Goal: Complete Application Form: Complete application form

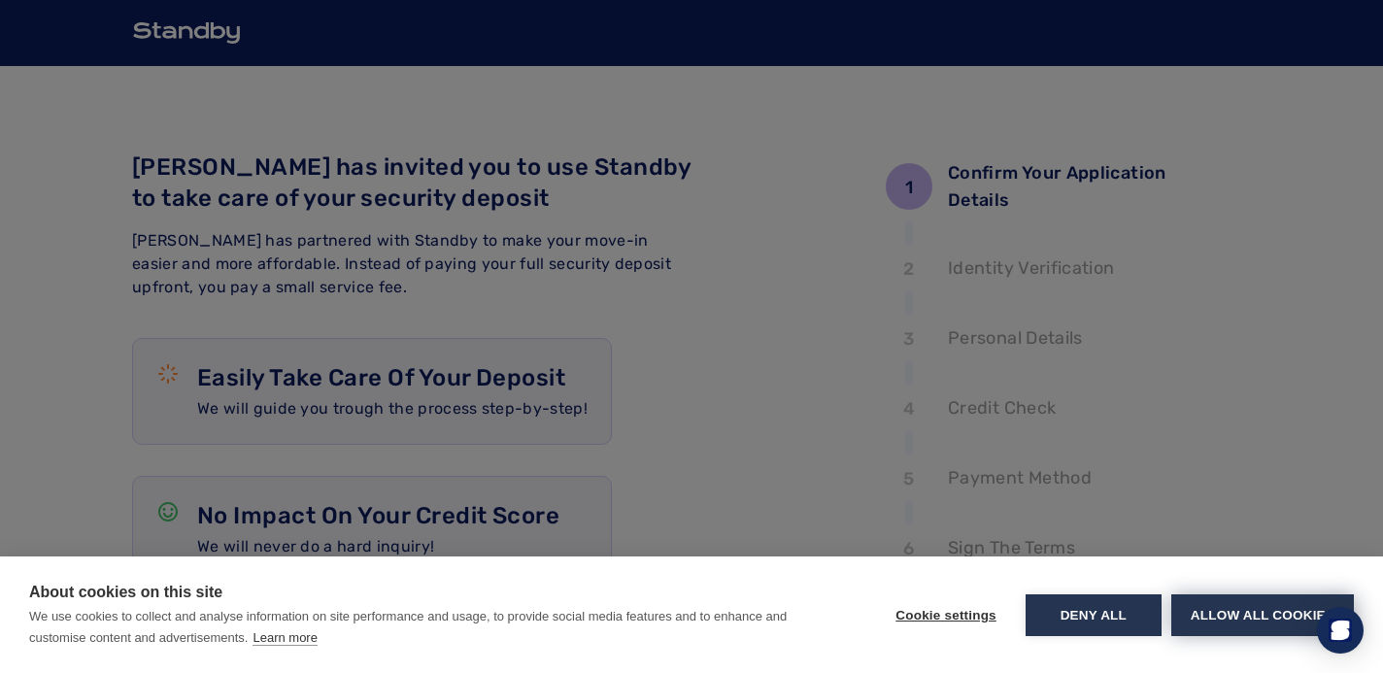
click at [1222, 616] on button "Allow all cookies" at bounding box center [1262, 615] width 183 height 42
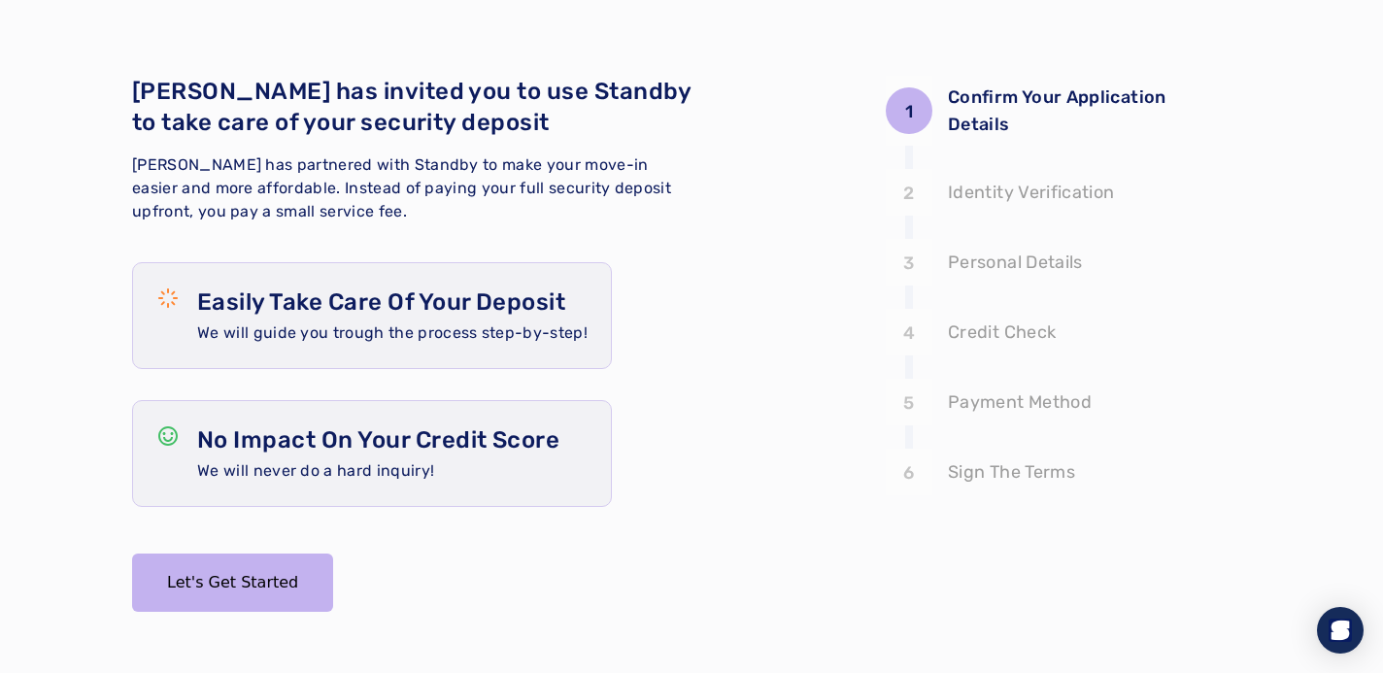
scroll to position [77, 0]
click at [247, 576] on button "Let's Get Started" at bounding box center [232, 581] width 201 height 58
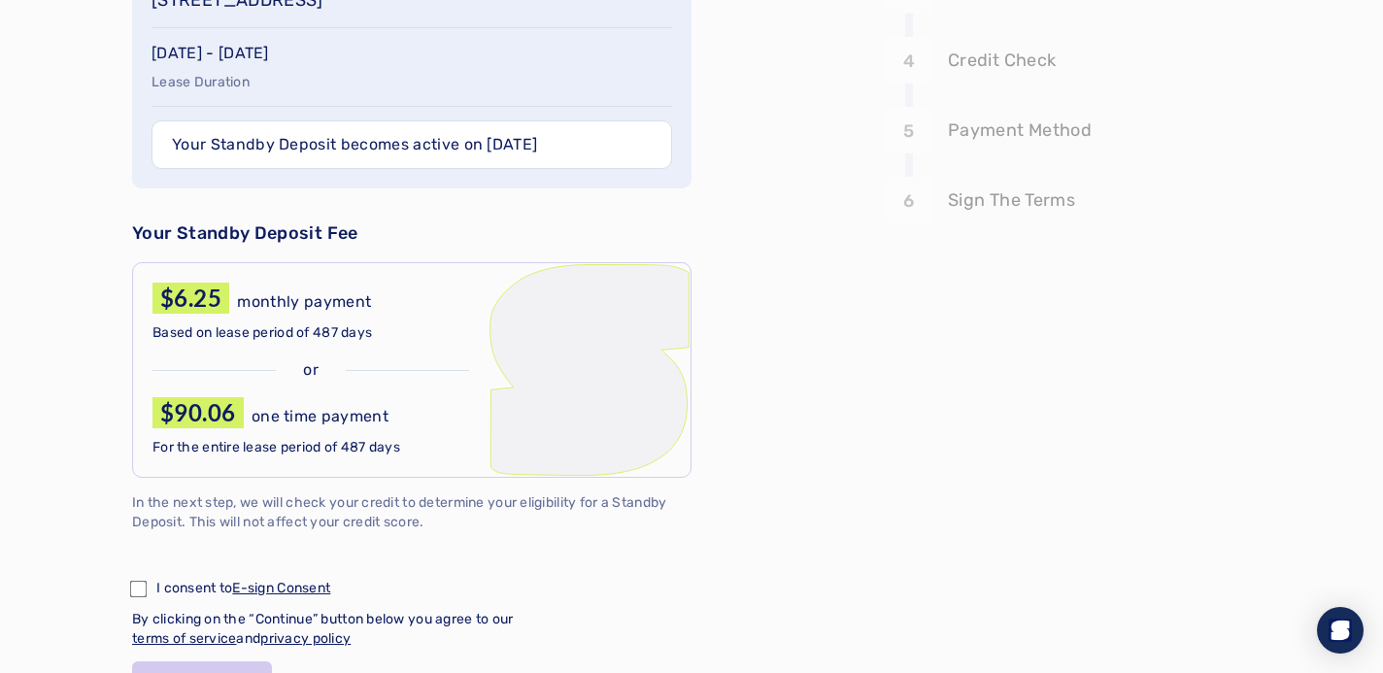
scroll to position [375, 0]
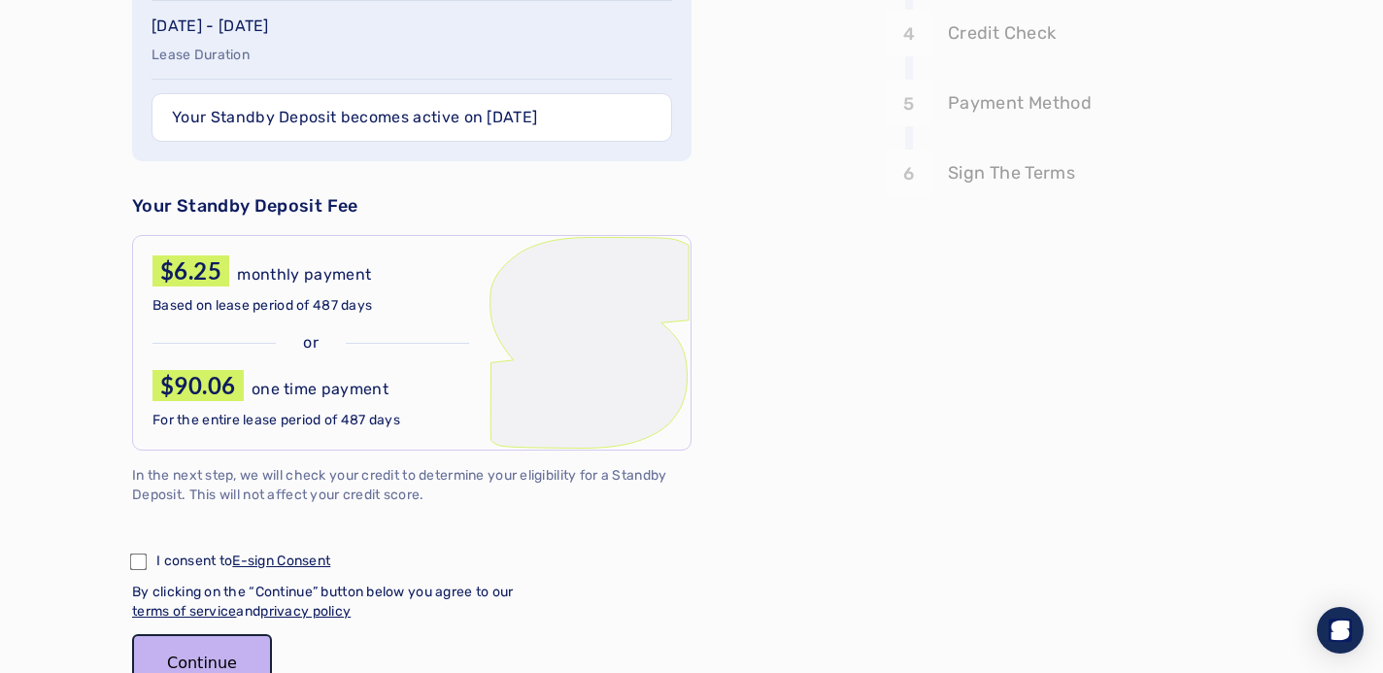
click at [226, 652] on button "Continue" at bounding box center [202, 663] width 140 height 58
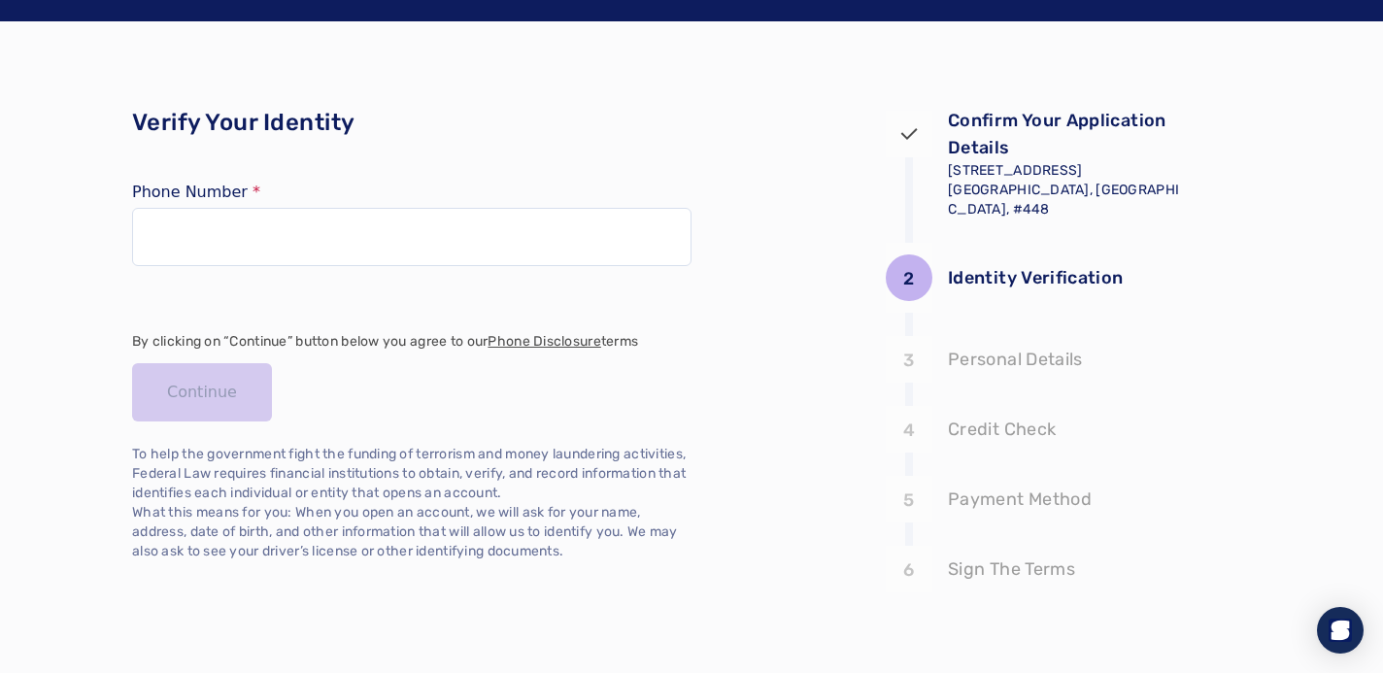
scroll to position [50, 0]
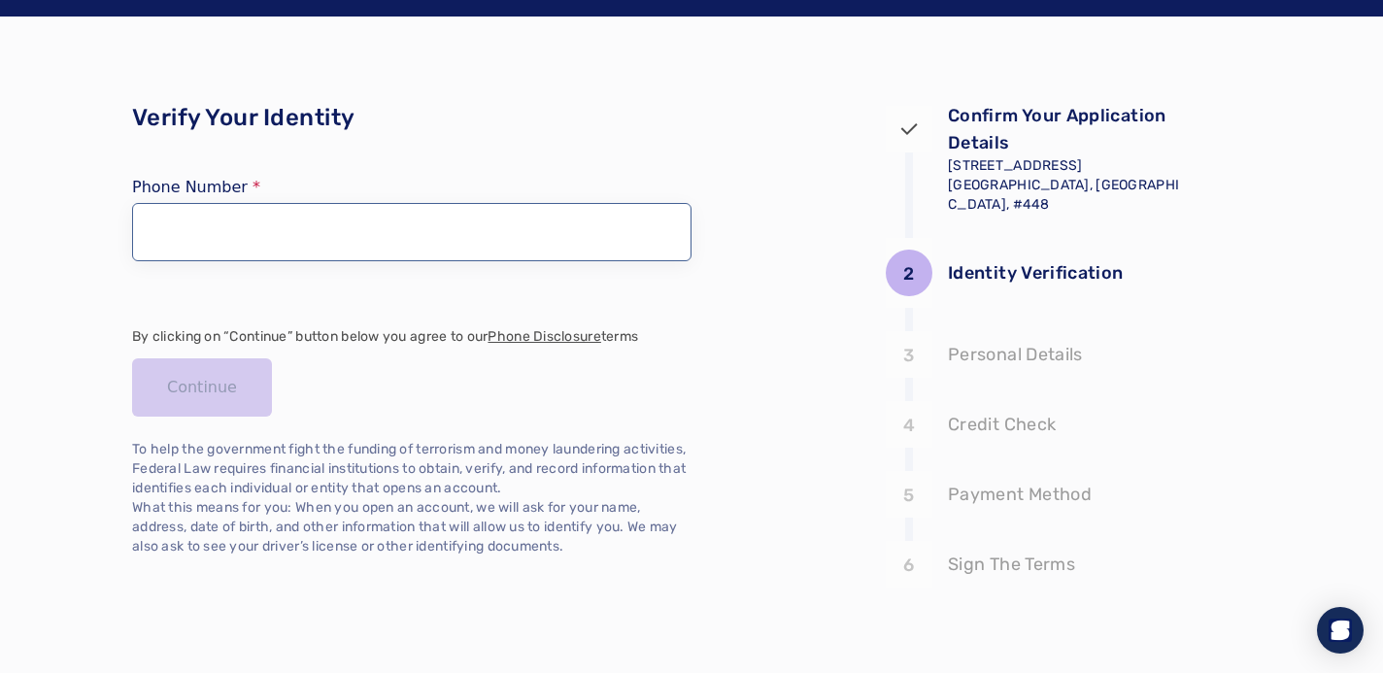
click at [381, 245] on input "tel" at bounding box center [411, 232] width 559 height 58
type input "**********"
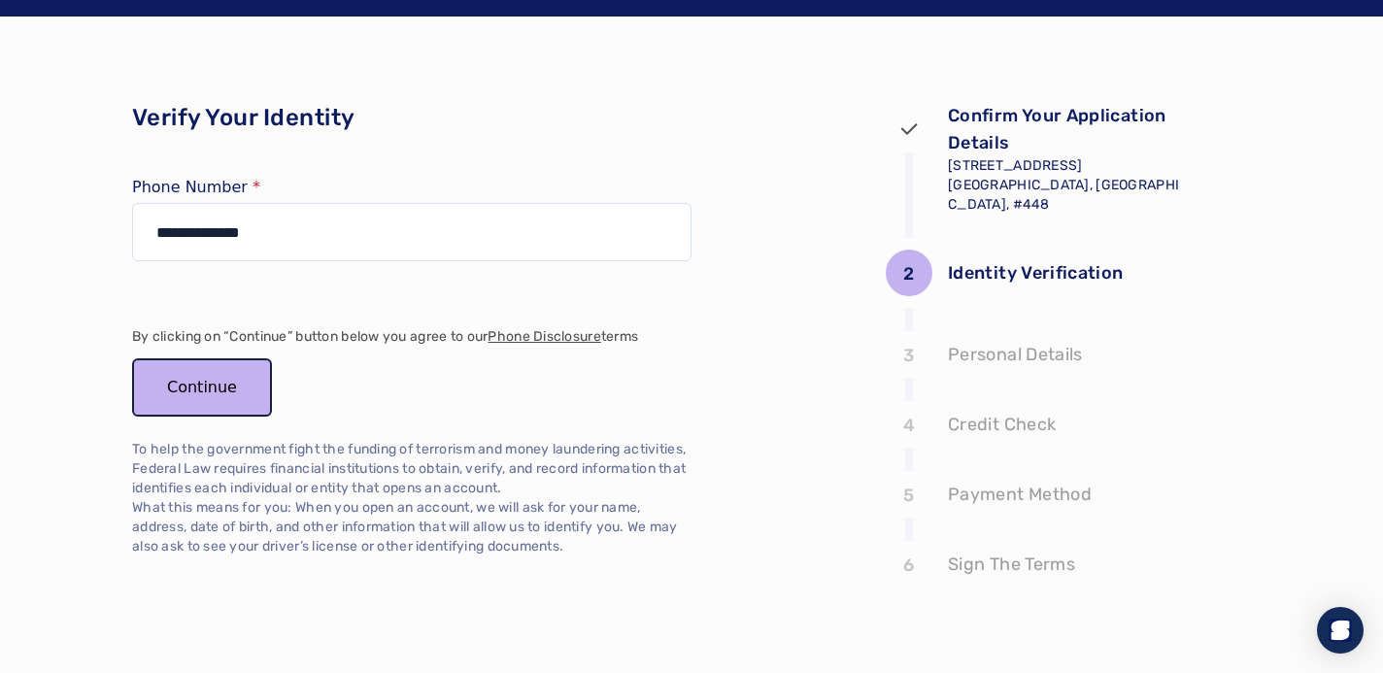
click at [207, 391] on button "Continue" at bounding box center [202, 387] width 140 height 58
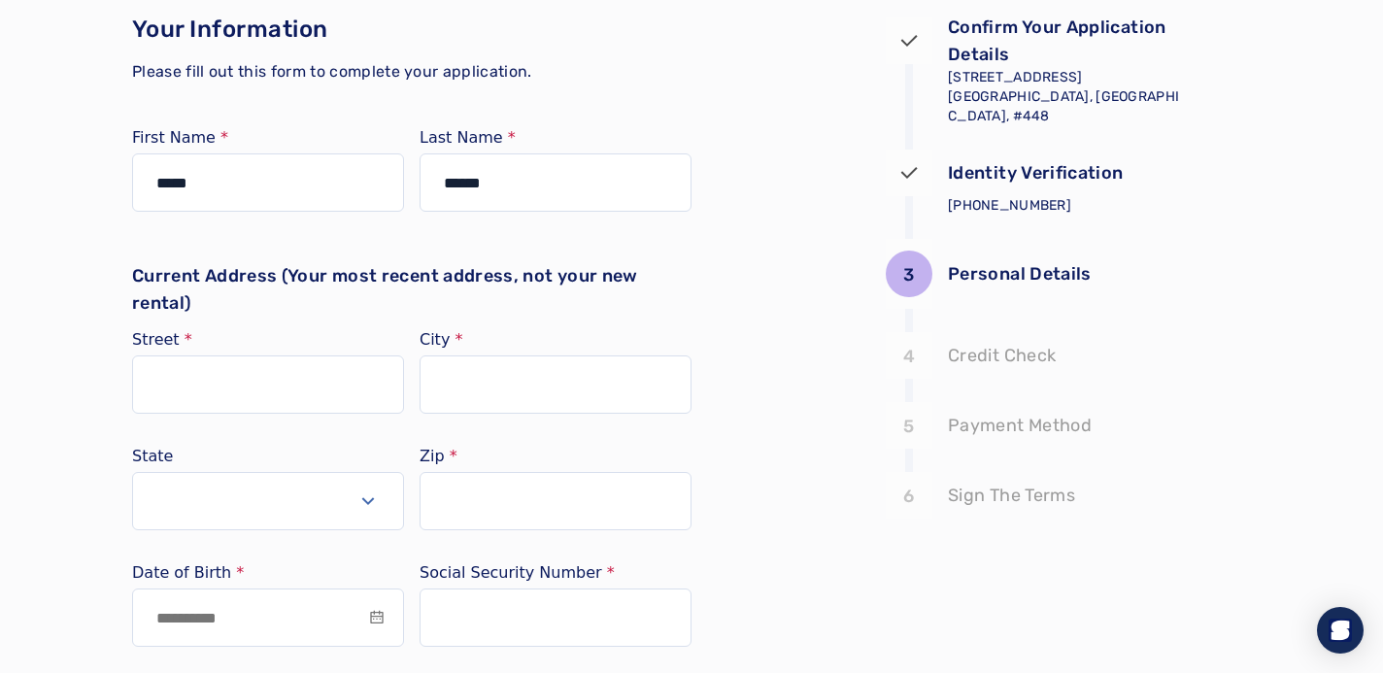
scroll to position [140, 0]
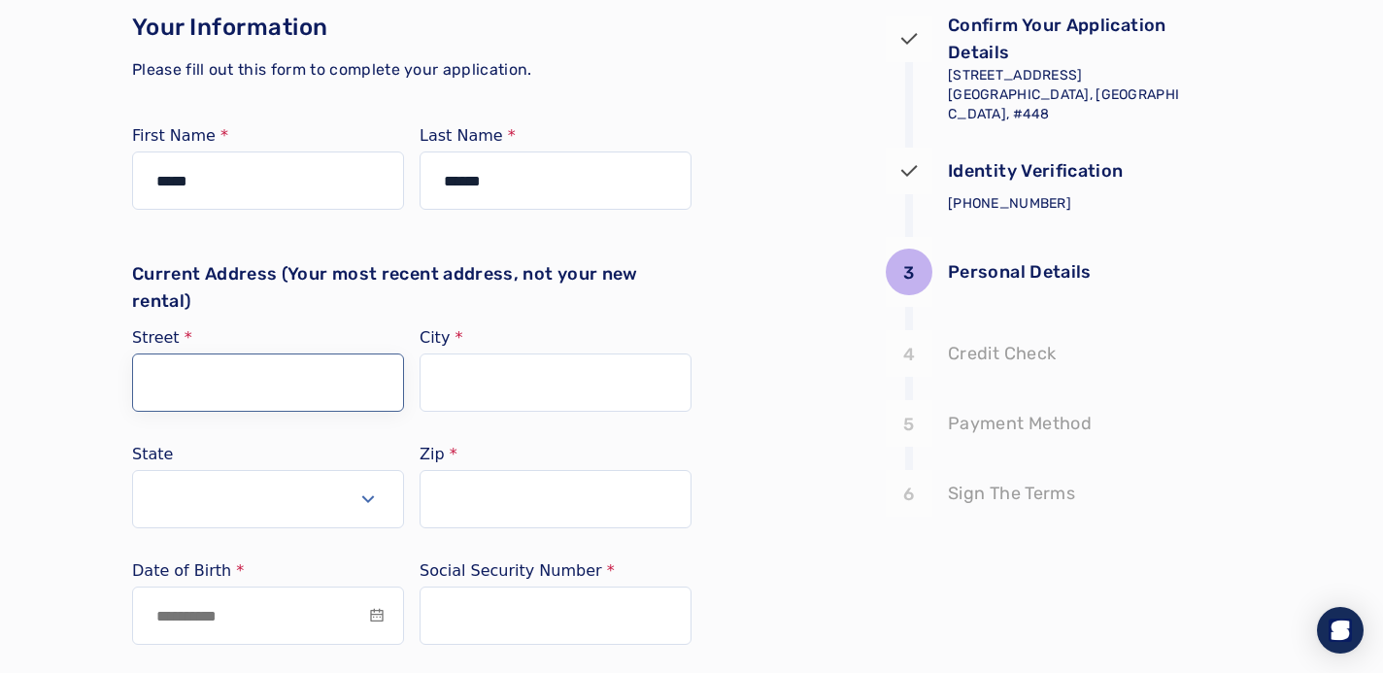
click at [333, 394] on input "Street" at bounding box center [268, 382] width 272 height 58
type input "**********"
type input "******"
type input "*****"
click at [742, 390] on div "**********" at bounding box center [691, 390] width 1119 height 928
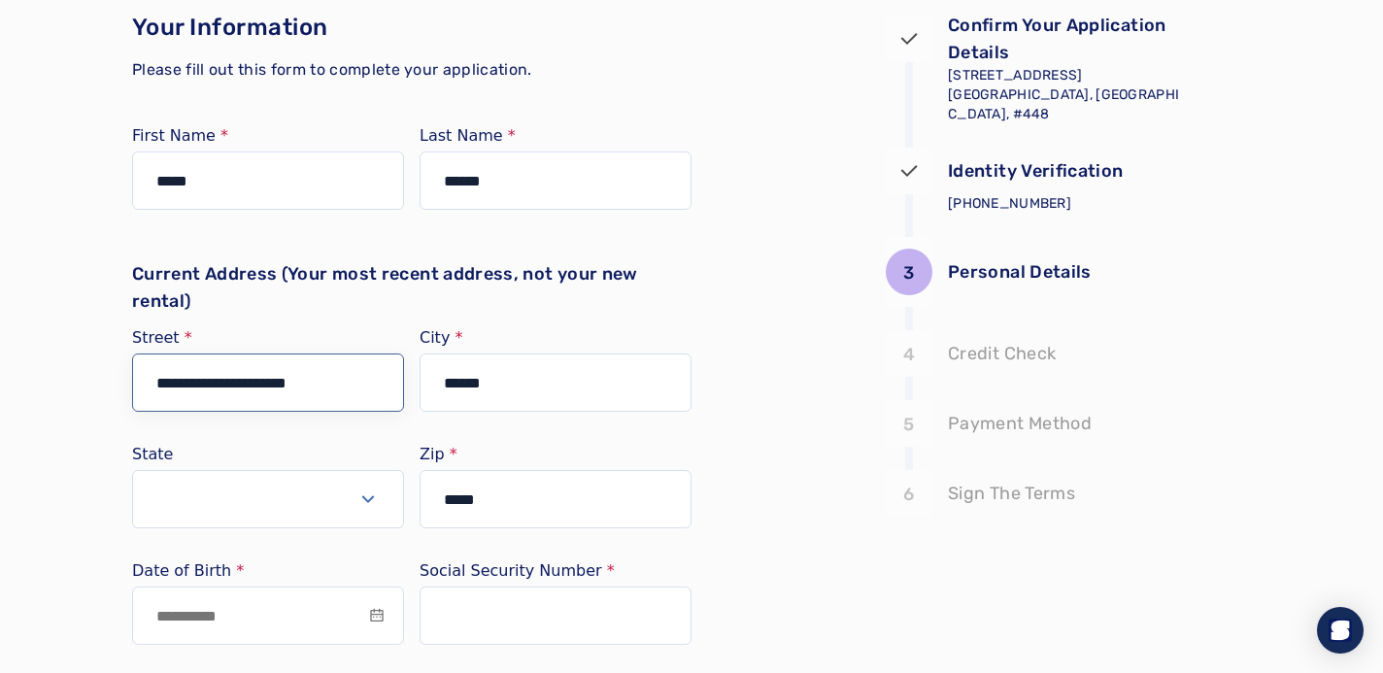
click at [339, 383] on input "**********" at bounding box center [268, 382] width 272 height 58
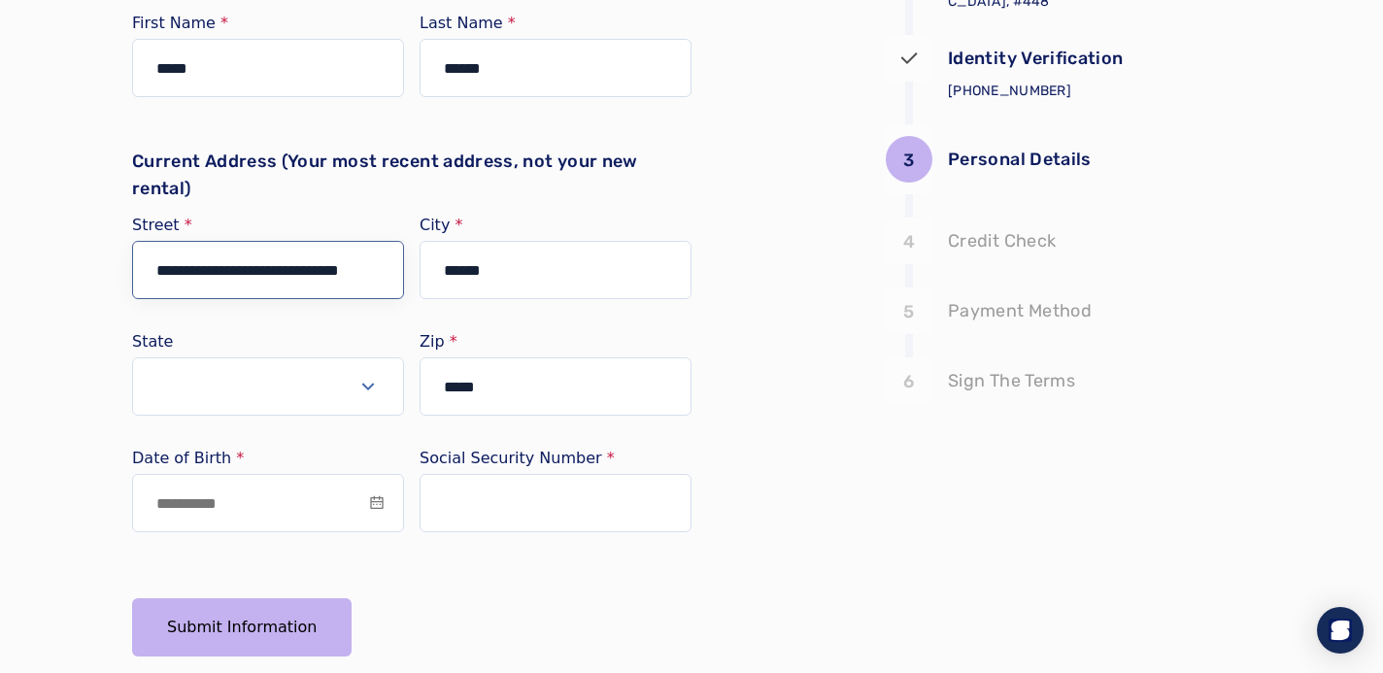
scroll to position [294, 0]
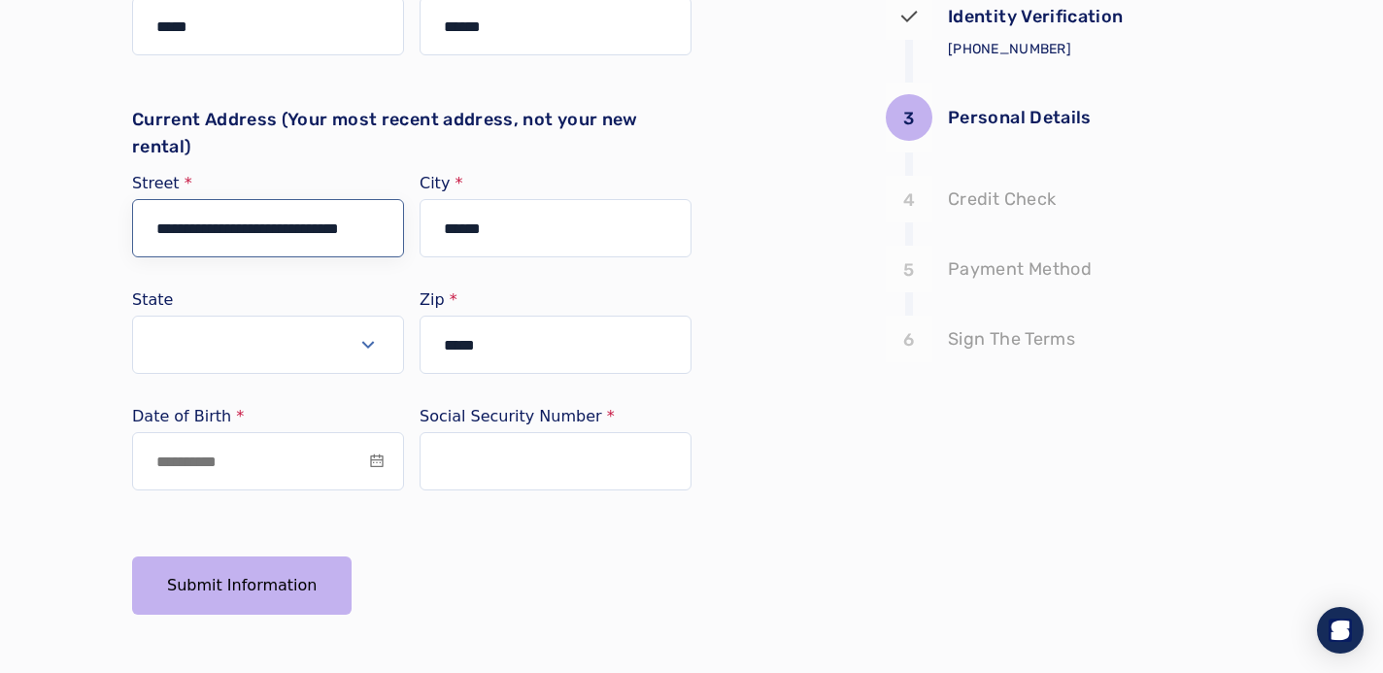
type input "**********"
click at [352, 458] on input at bounding box center [268, 461] width 272 height 58
type input "**********"
click at [553, 454] on input "text" at bounding box center [555, 461] width 272 height 58
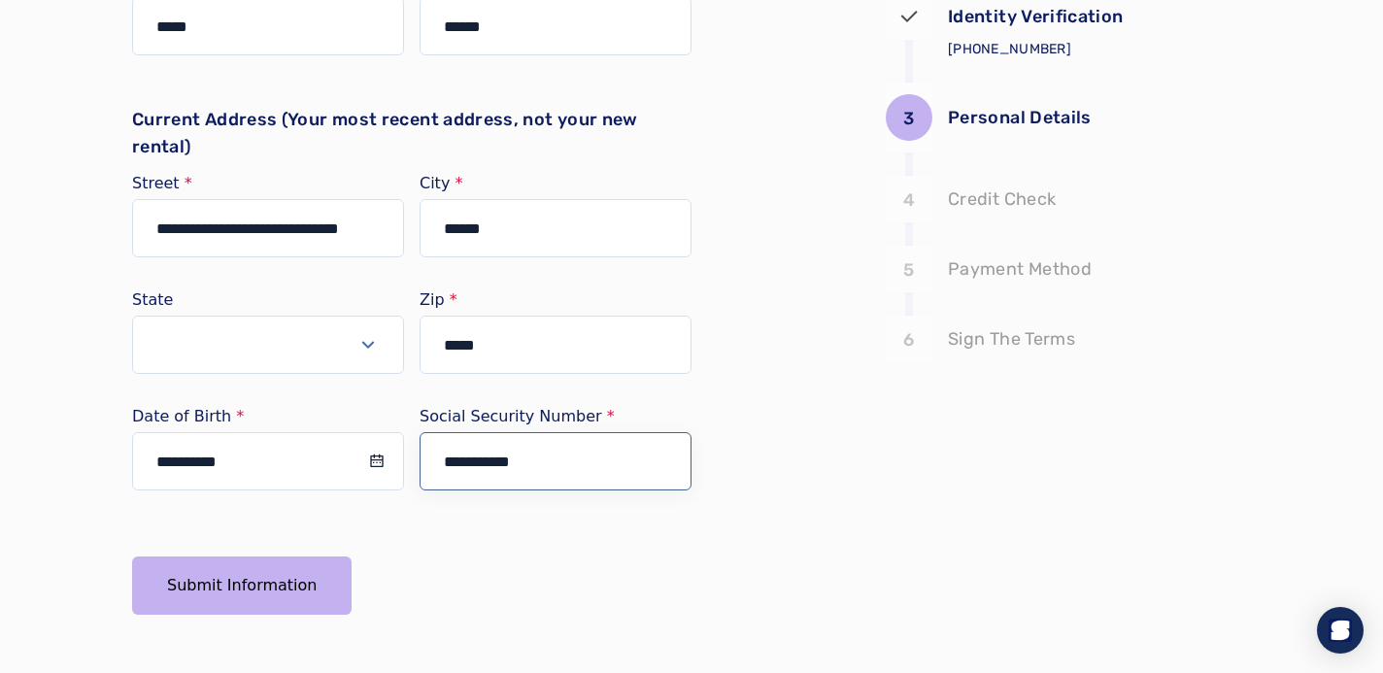
type input "**********"
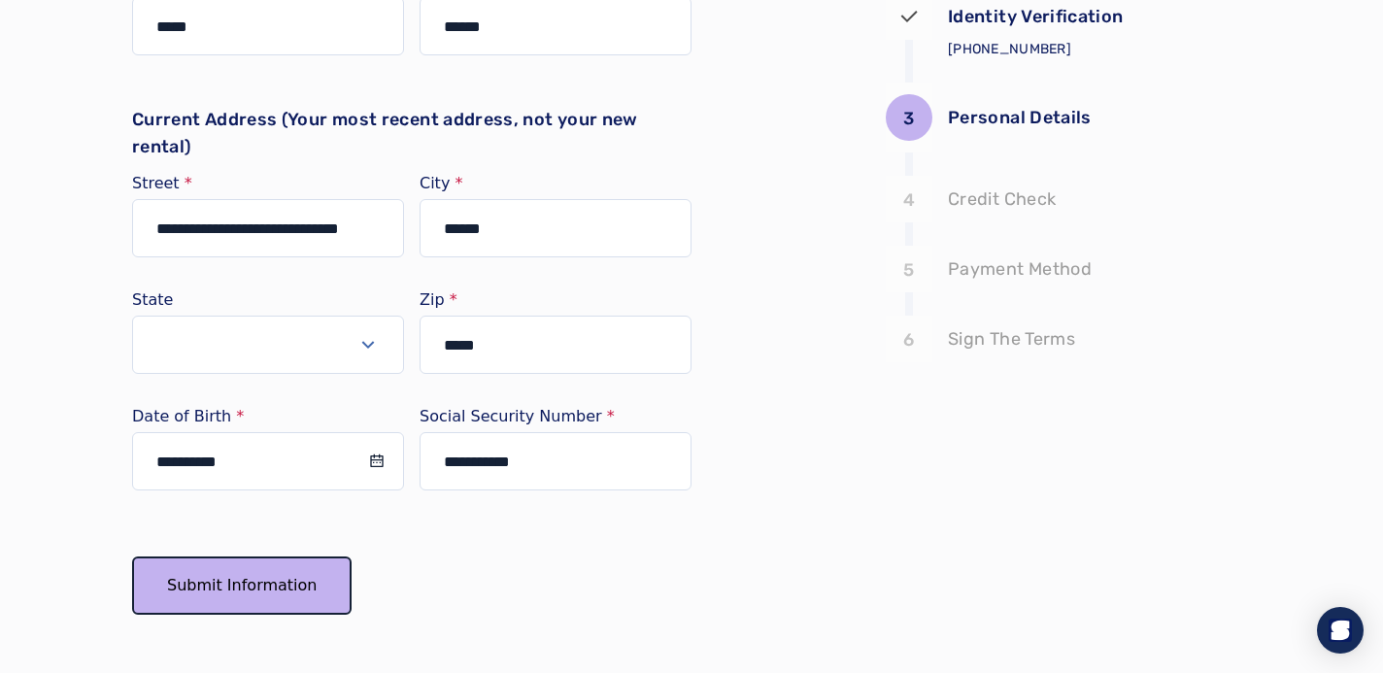
click at [260, 584] on button "Submit Information" at bounding box center [241, 585] width 219 height 58
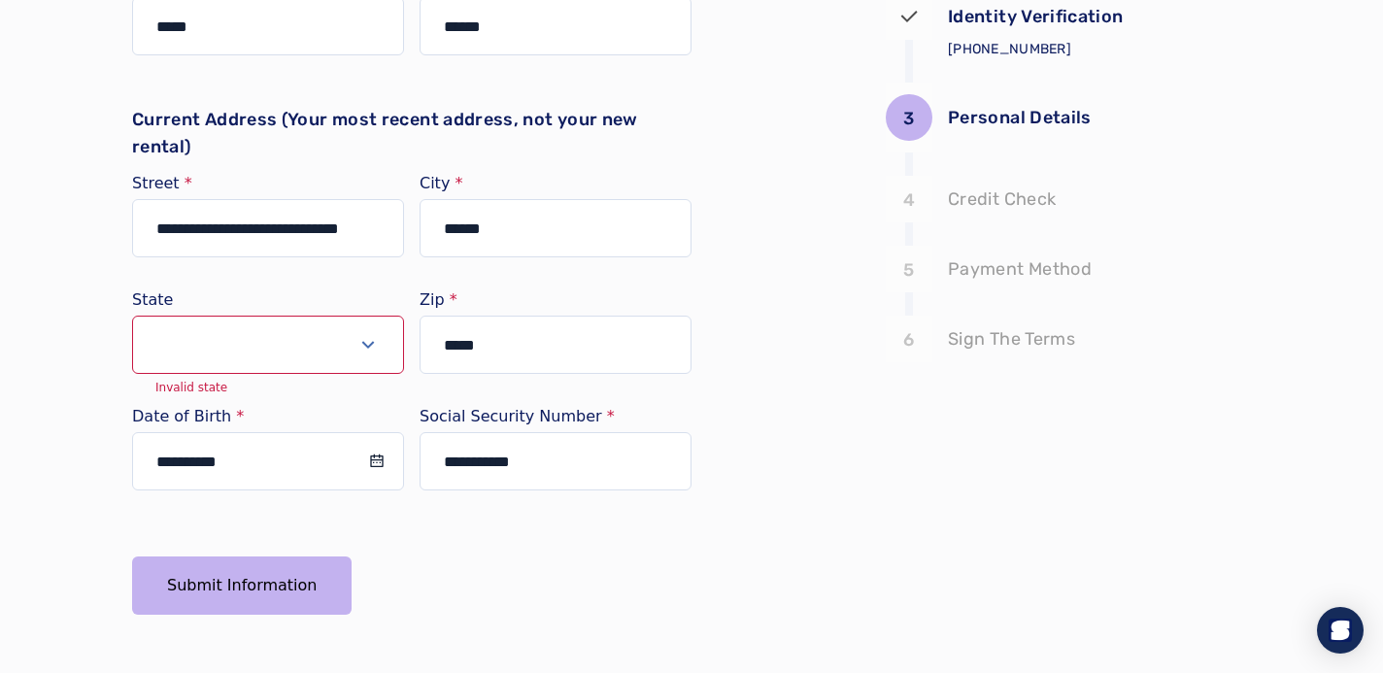
click at [358, 349] on icon "Select open" at bounding box center [367, 344] width 23 height 23
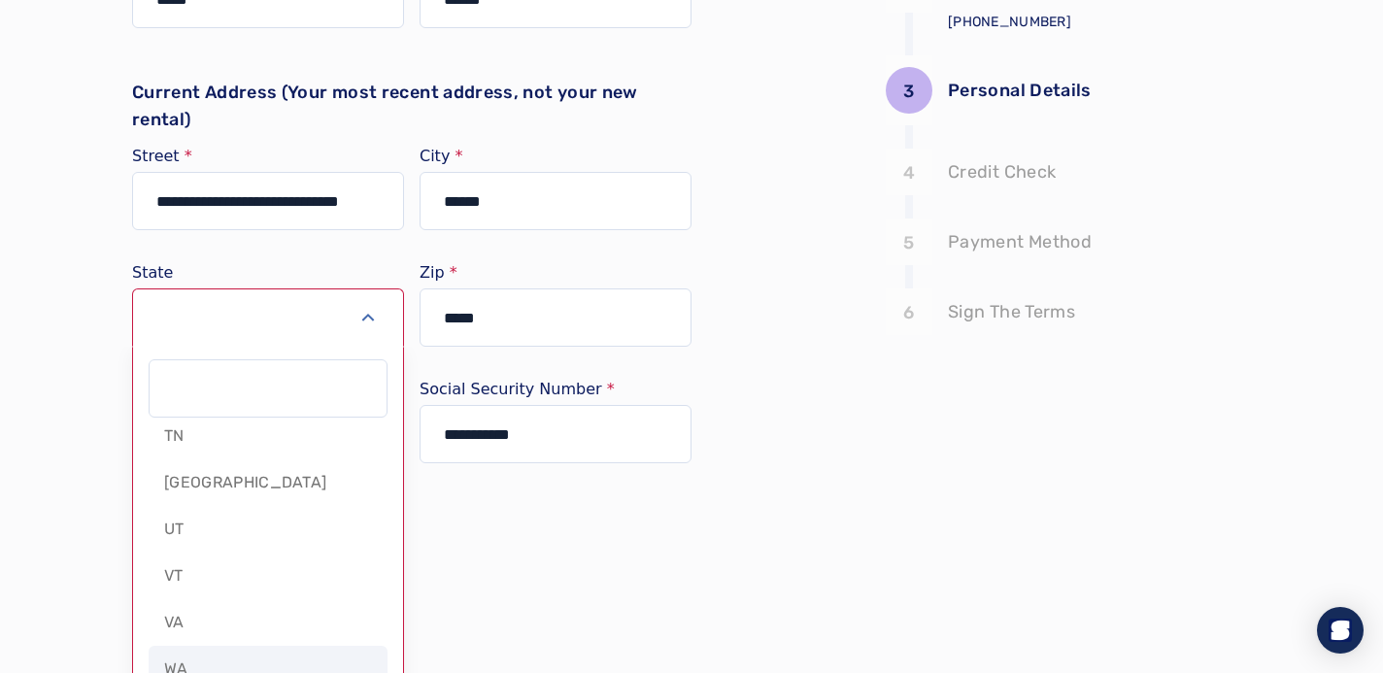
scroll to position [1908, 0]
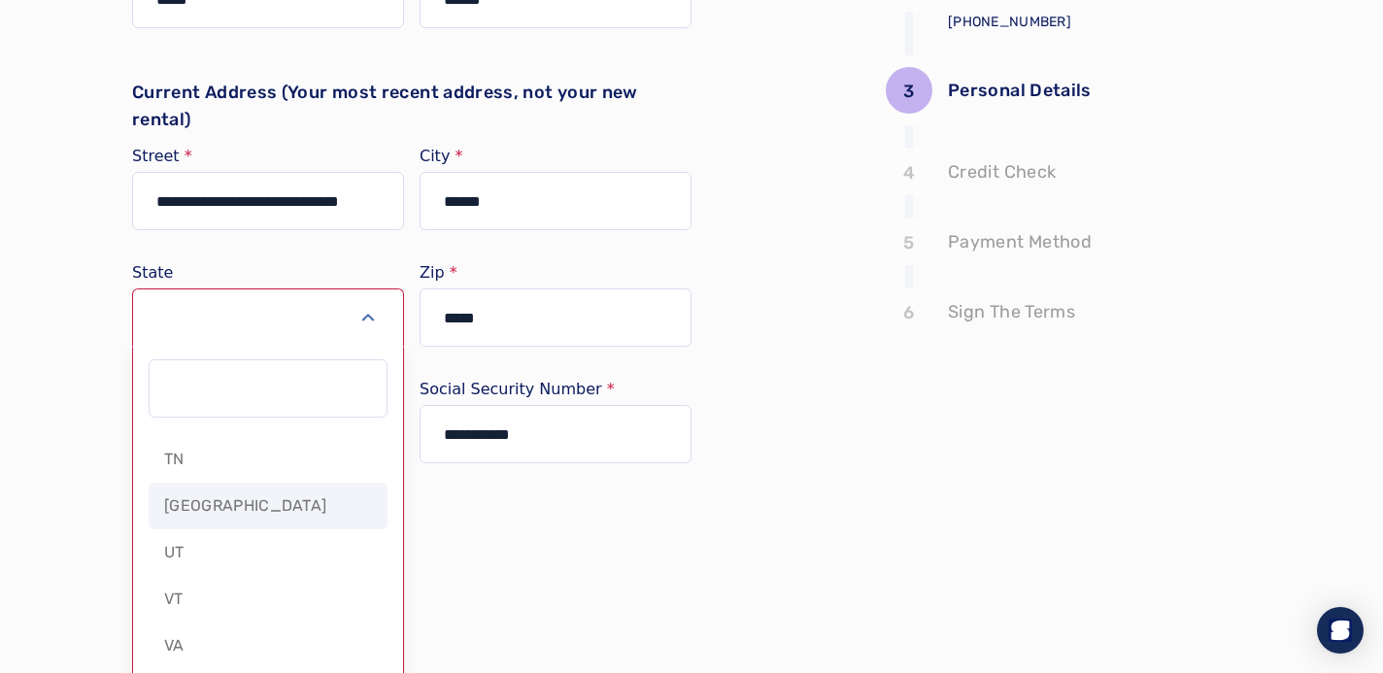
click at [175, 506] on span "[GEOGRAPHIC_DATA]" at bounding box center [245, 505] width 162 height 23
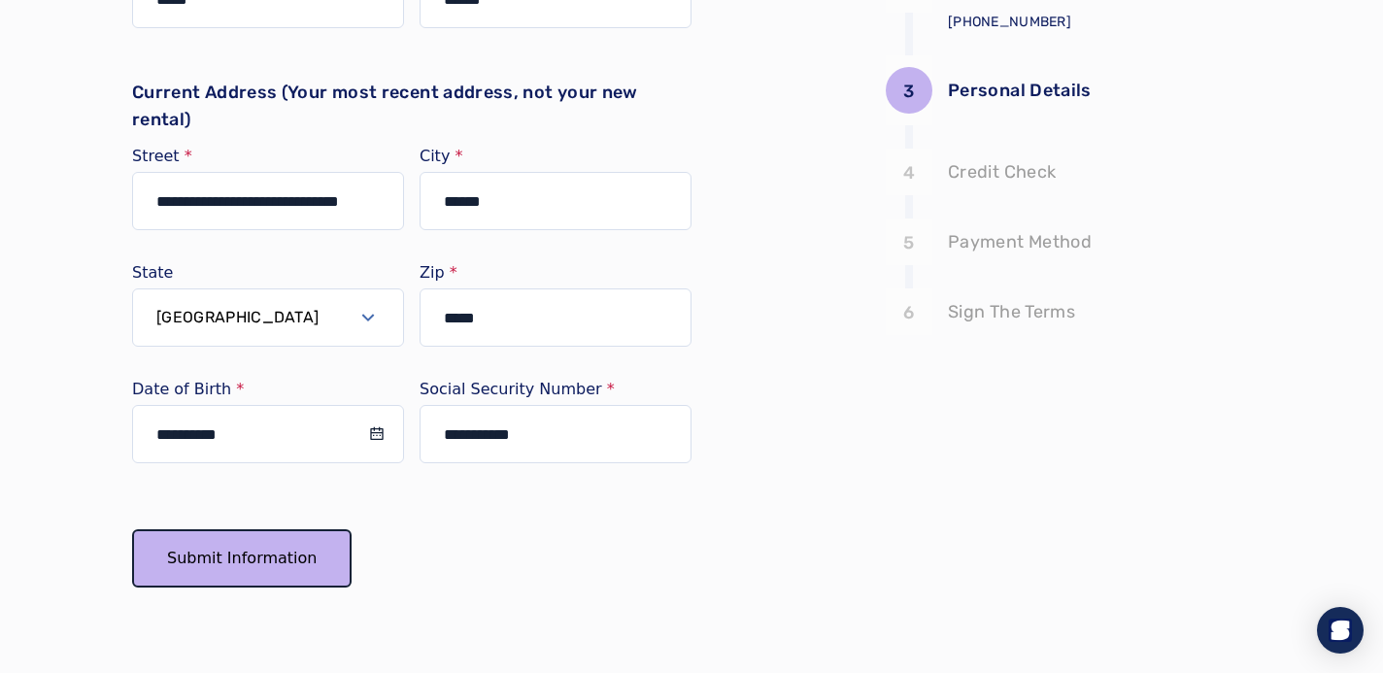
click at [270, 566] on button "Submit Information" at bounding box center [241, 558] width 219 height 58
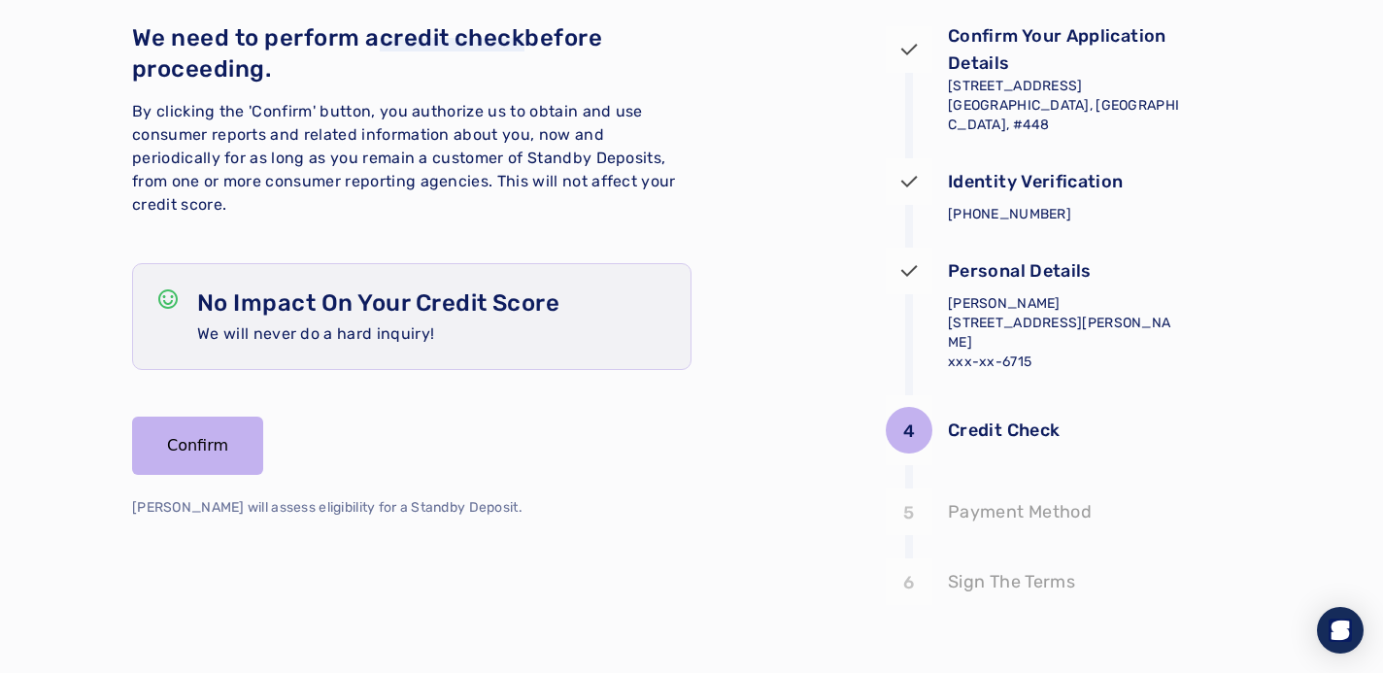
scroll to position [147, 0]
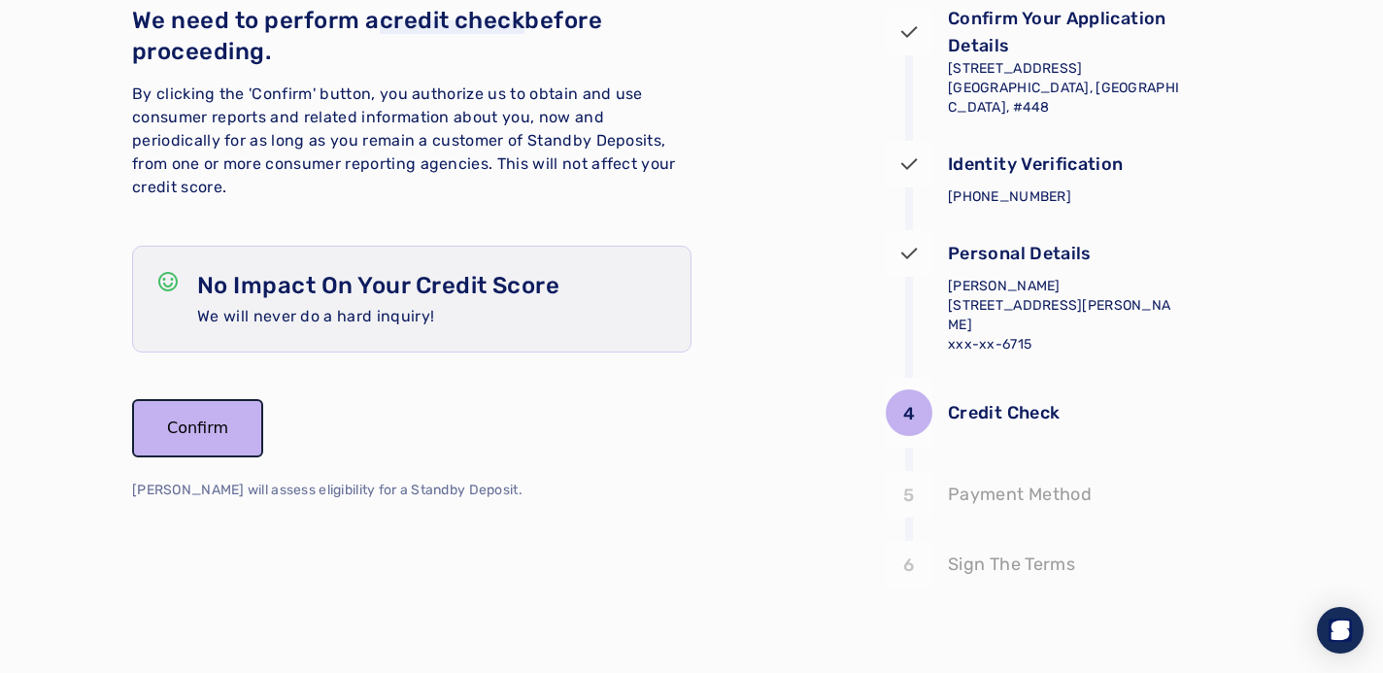
click at [221, 405] on button "Confirm" at bounding box center [197, 428] width 131 height 58
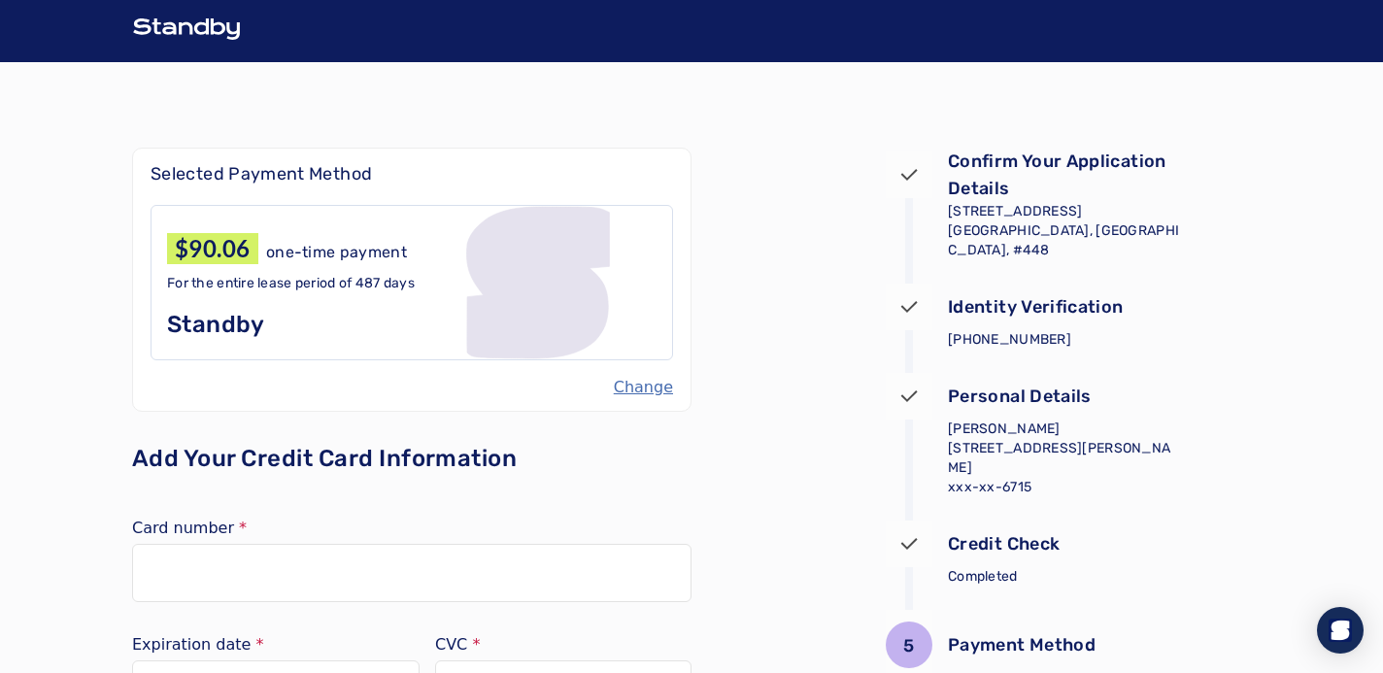
scroll to position [0, 0]
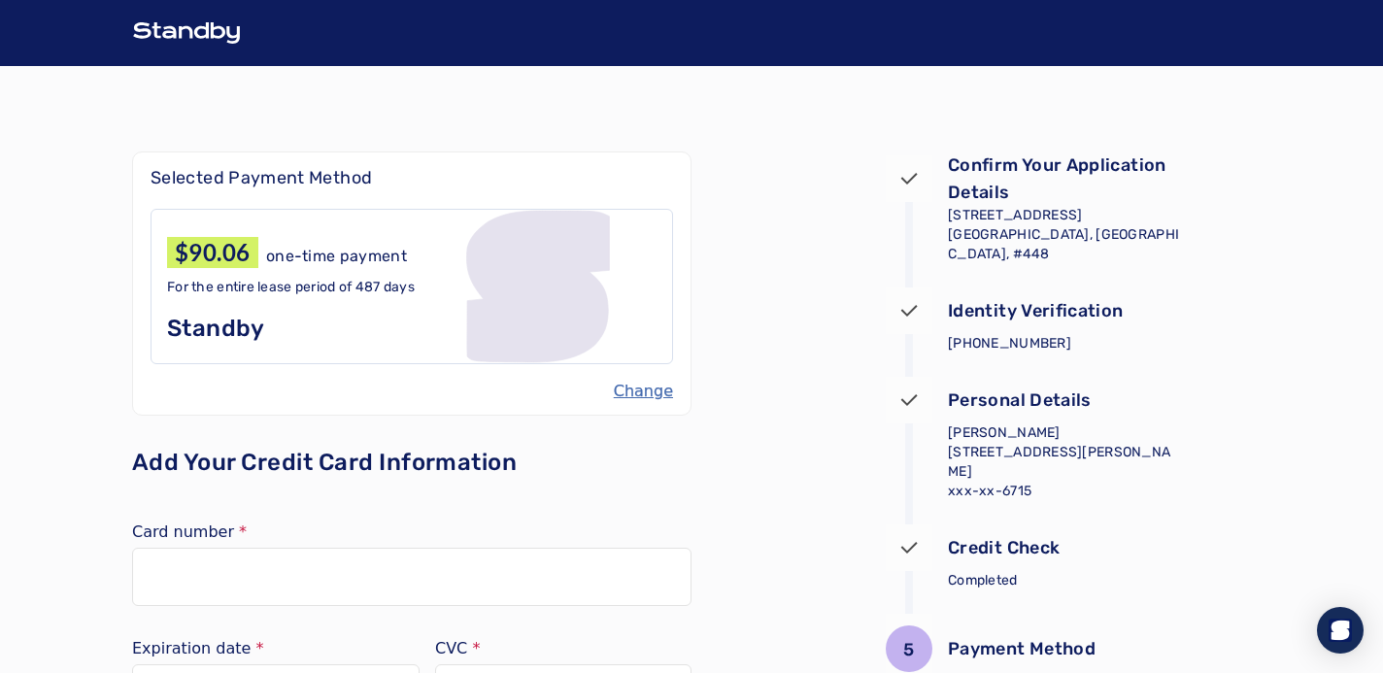
click at [659, 395] on button "Change" at bounding box center [643, 391] width 59 height 23
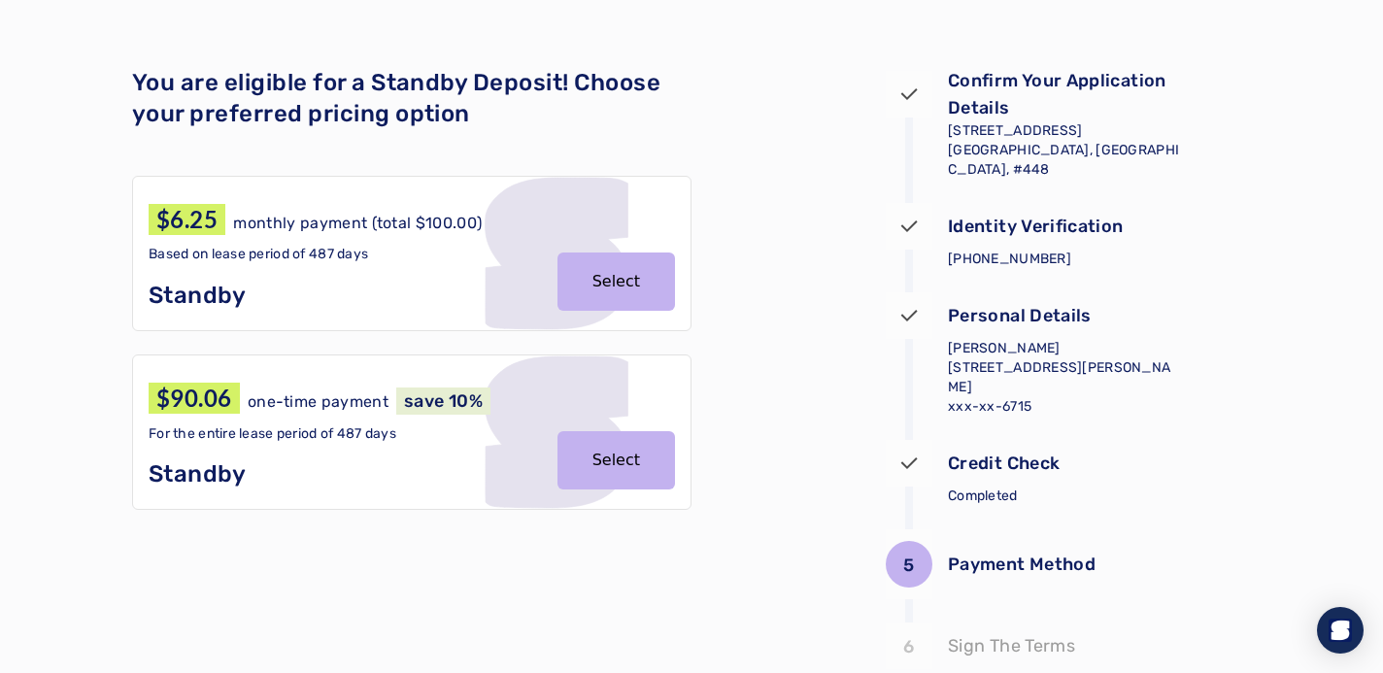
scroll to position [89, 0]
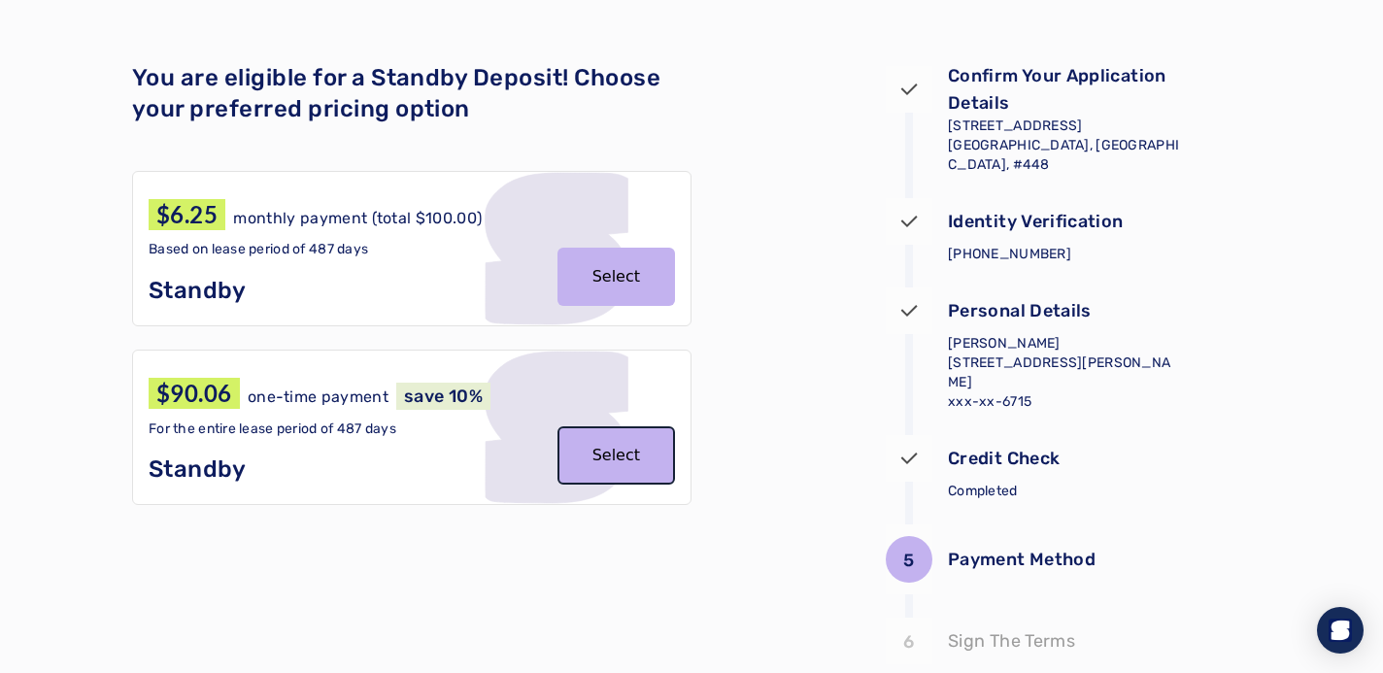
click at [630, 450] on button "Select" at bounding box center [615, 455] width 117 height 58
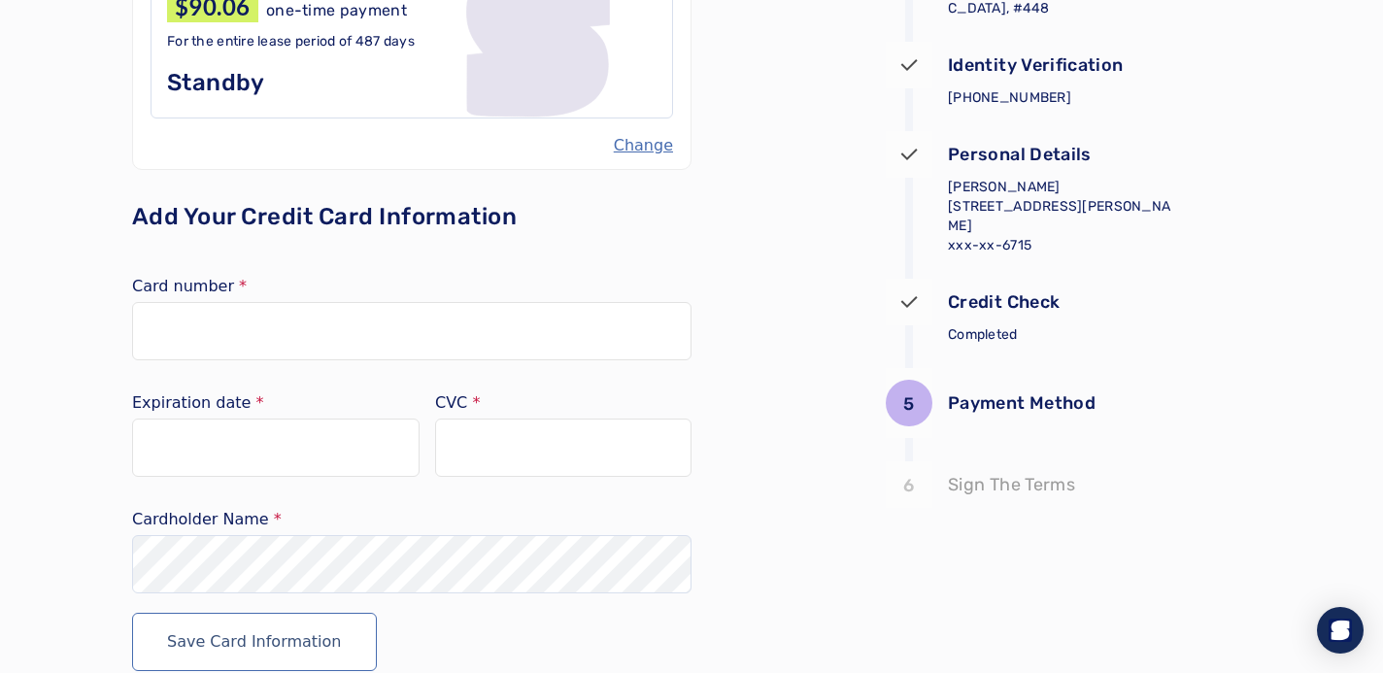
scroll to position [250, 0]
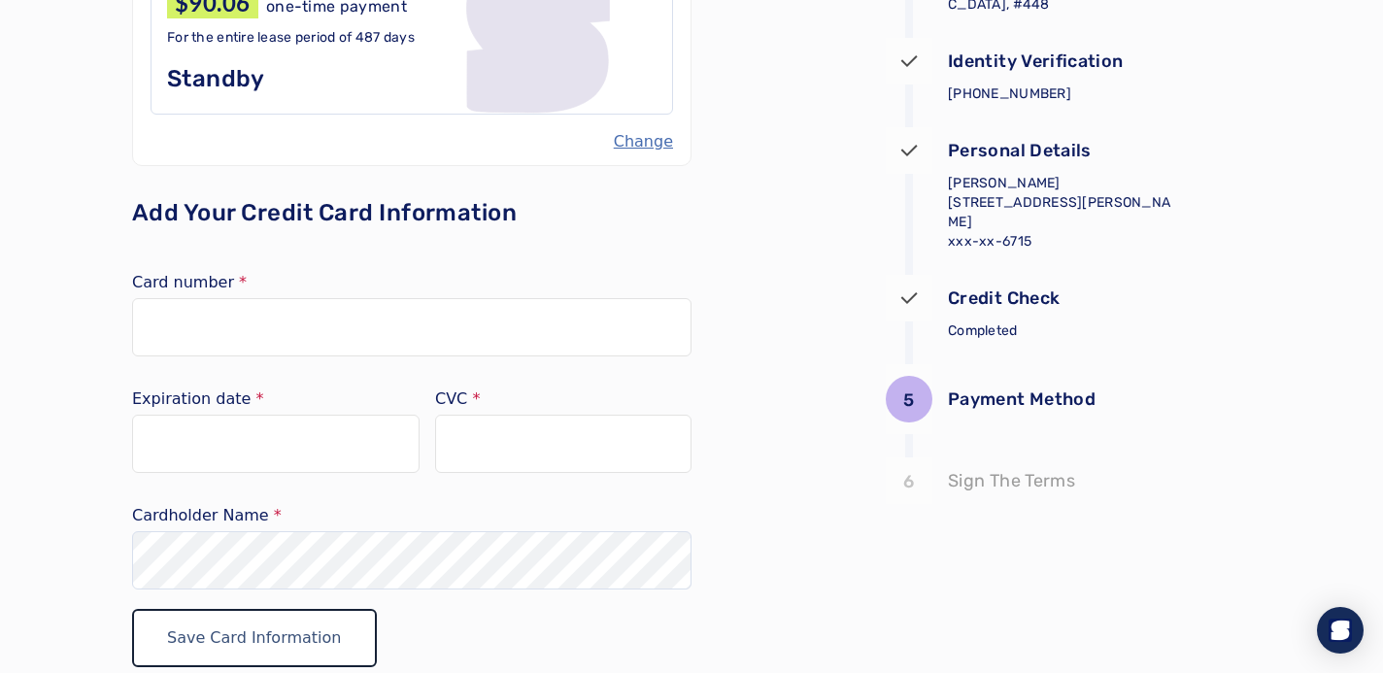
click at [288, 636] on button "Save Card Information" at bounding box center [254, 638] width 245 height 58
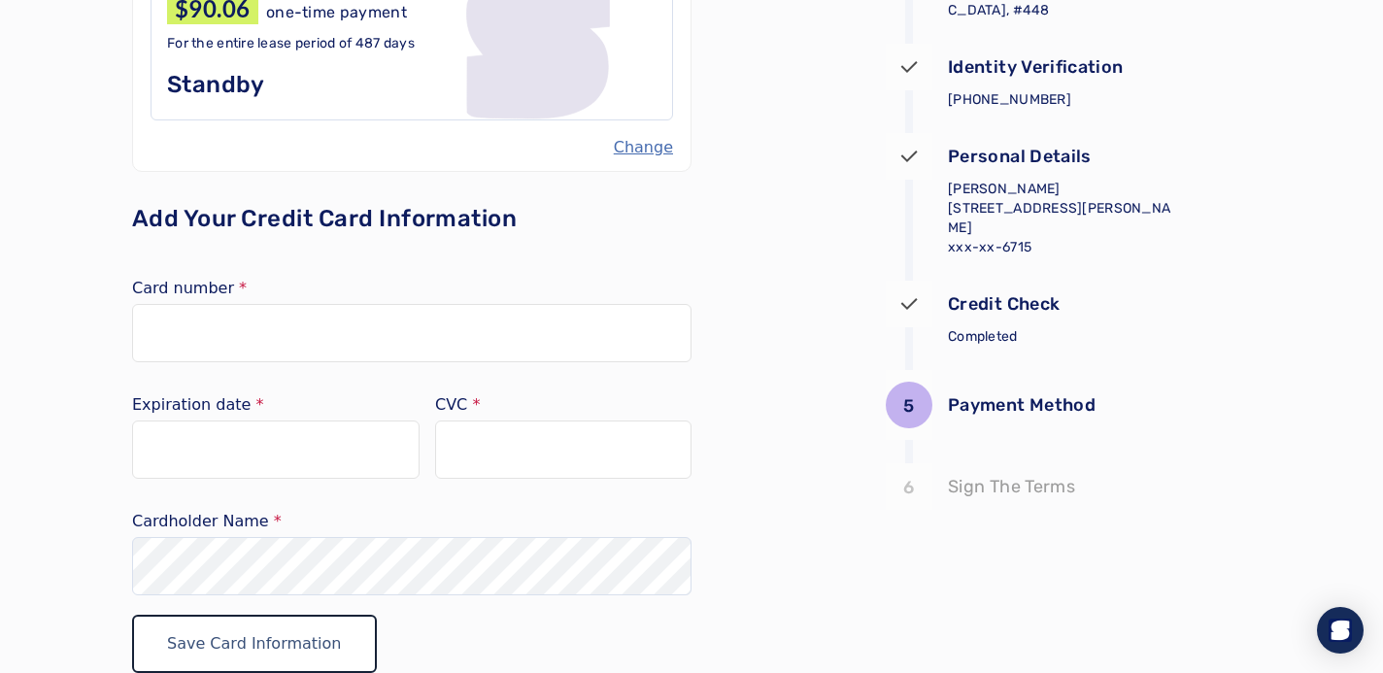
scroll to position [360, 0]
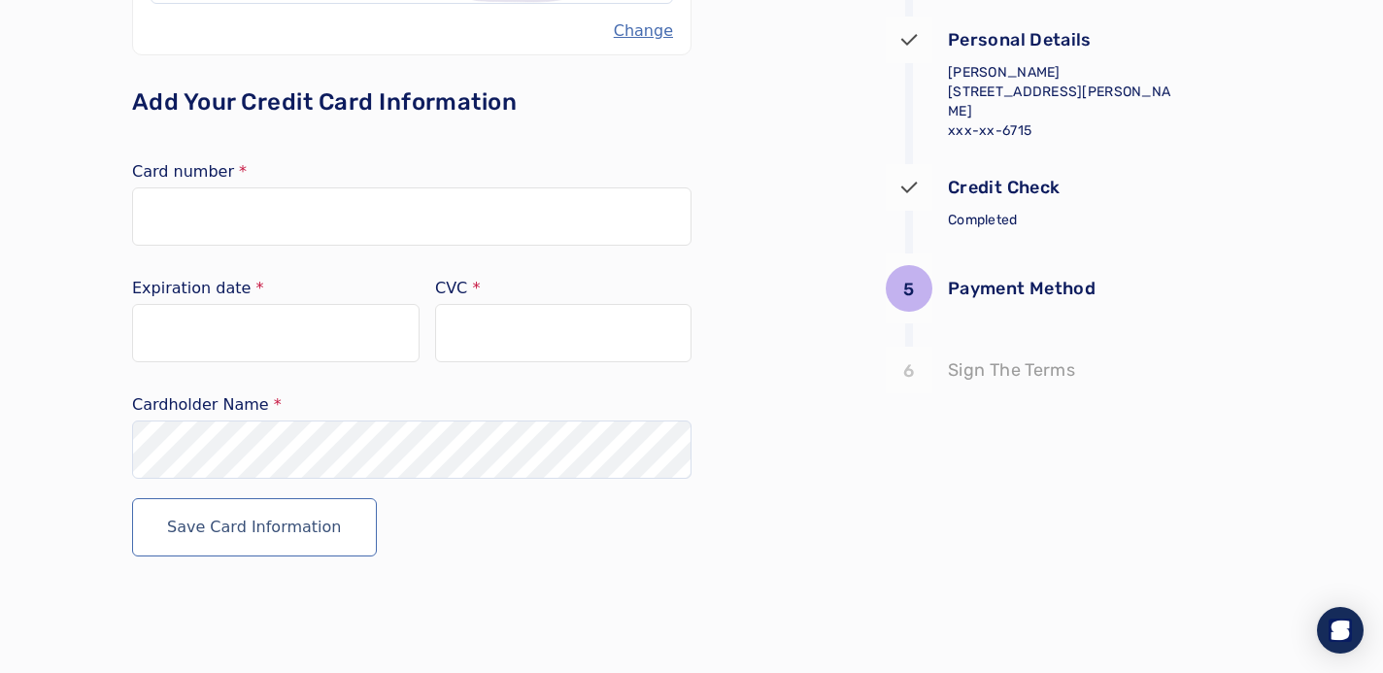
click at [747, 137] on div "5 Payment Method 6 Selected Payment Method $90.06 one-time payment For the enti…" at bounding box center [691, 189] width 1119 height 967
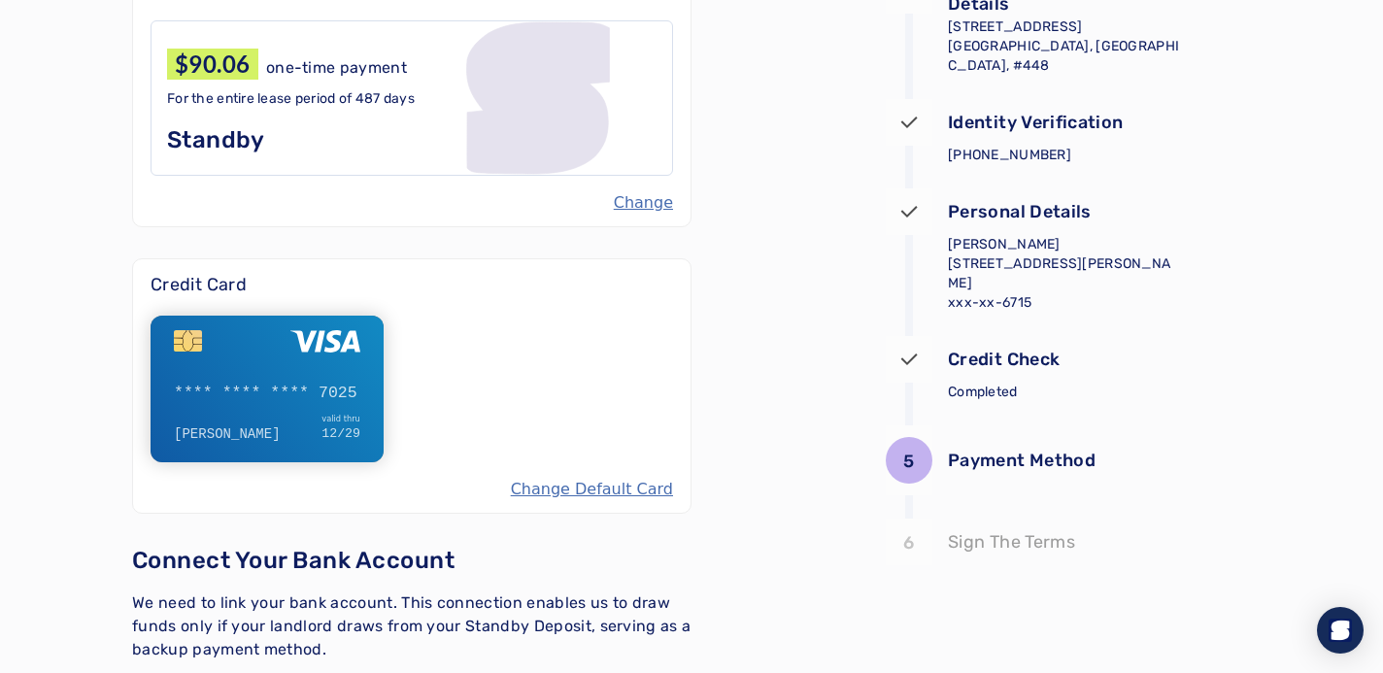
scroll to position [367, 0]
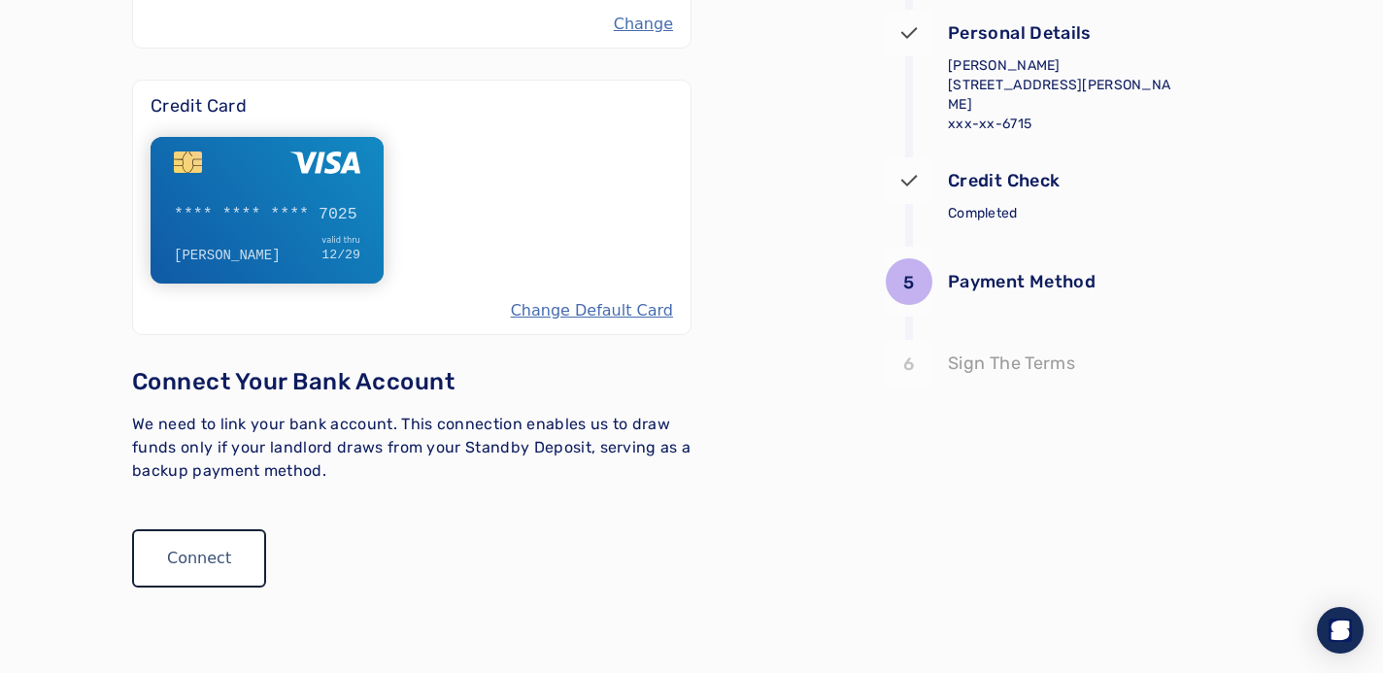
click at [205, 547] on button "Connect" at bounding box center [199, 558] width 134 height 58
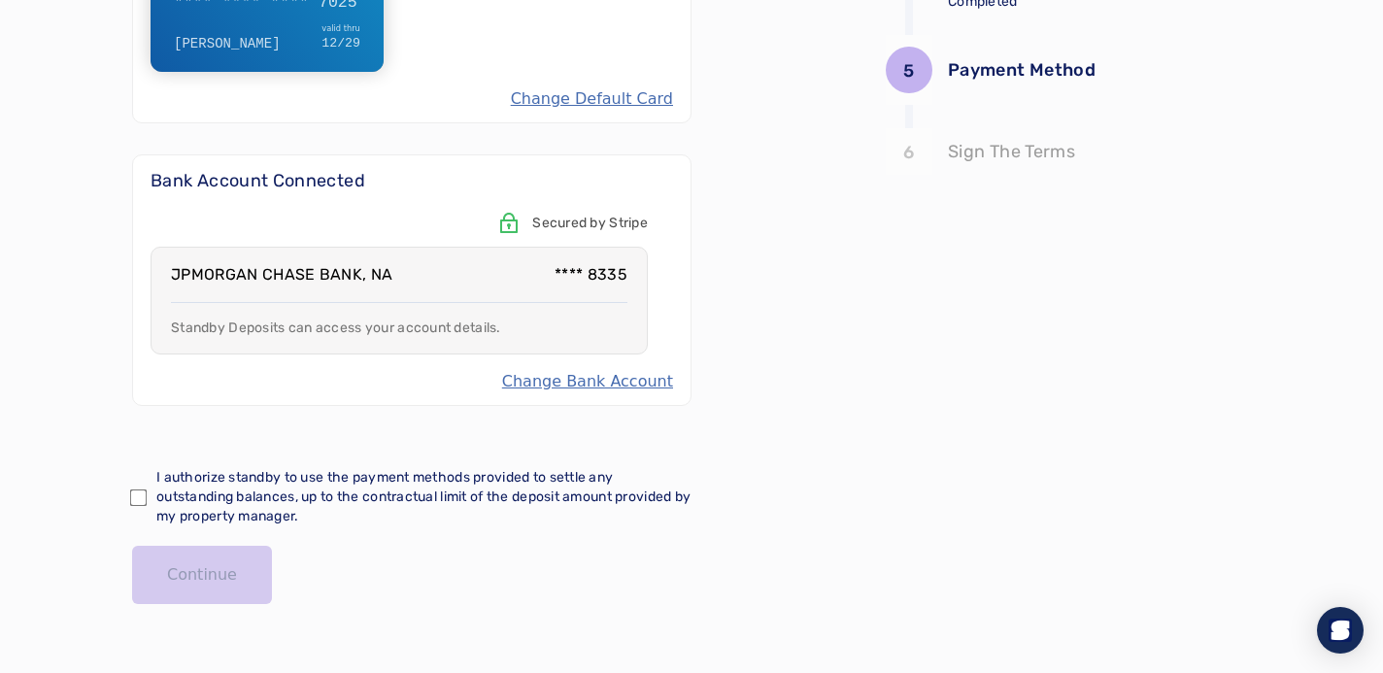
scroll to position [595, 0]
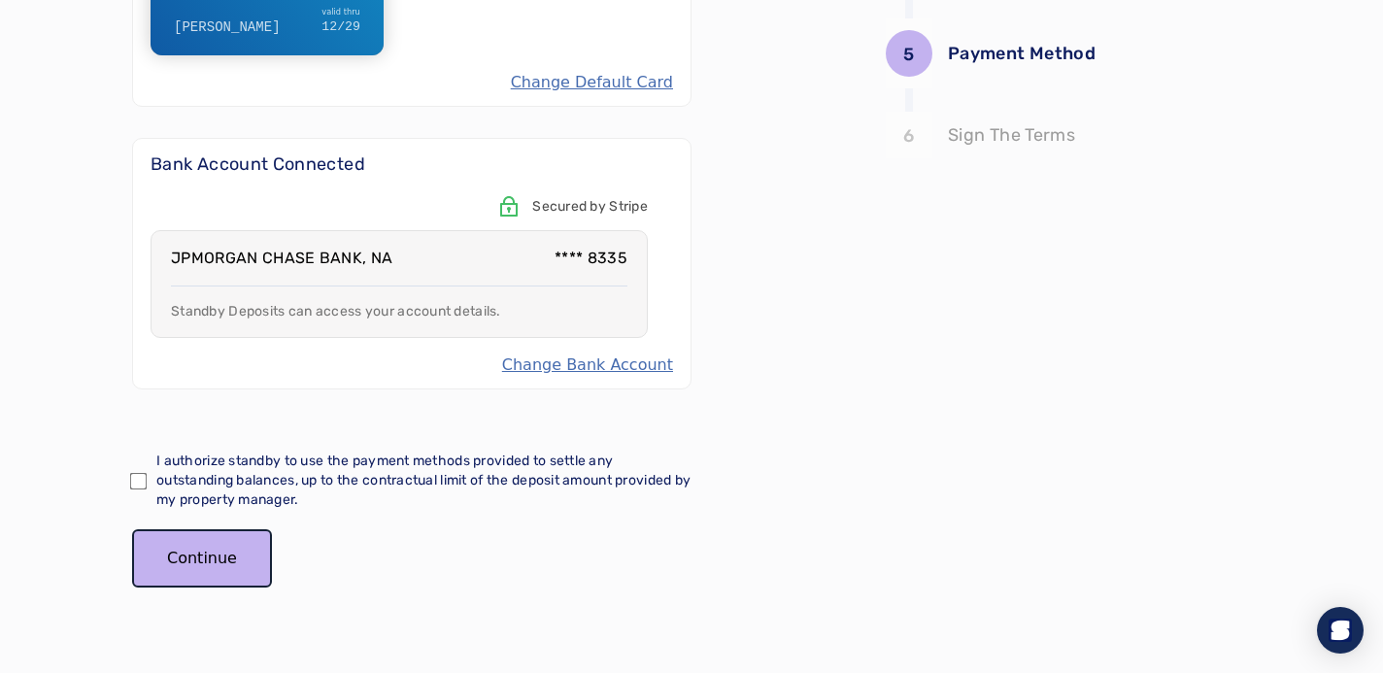
click at [212, 562] on button "Continue" at bounding box center [202, 558] width 140 height 58
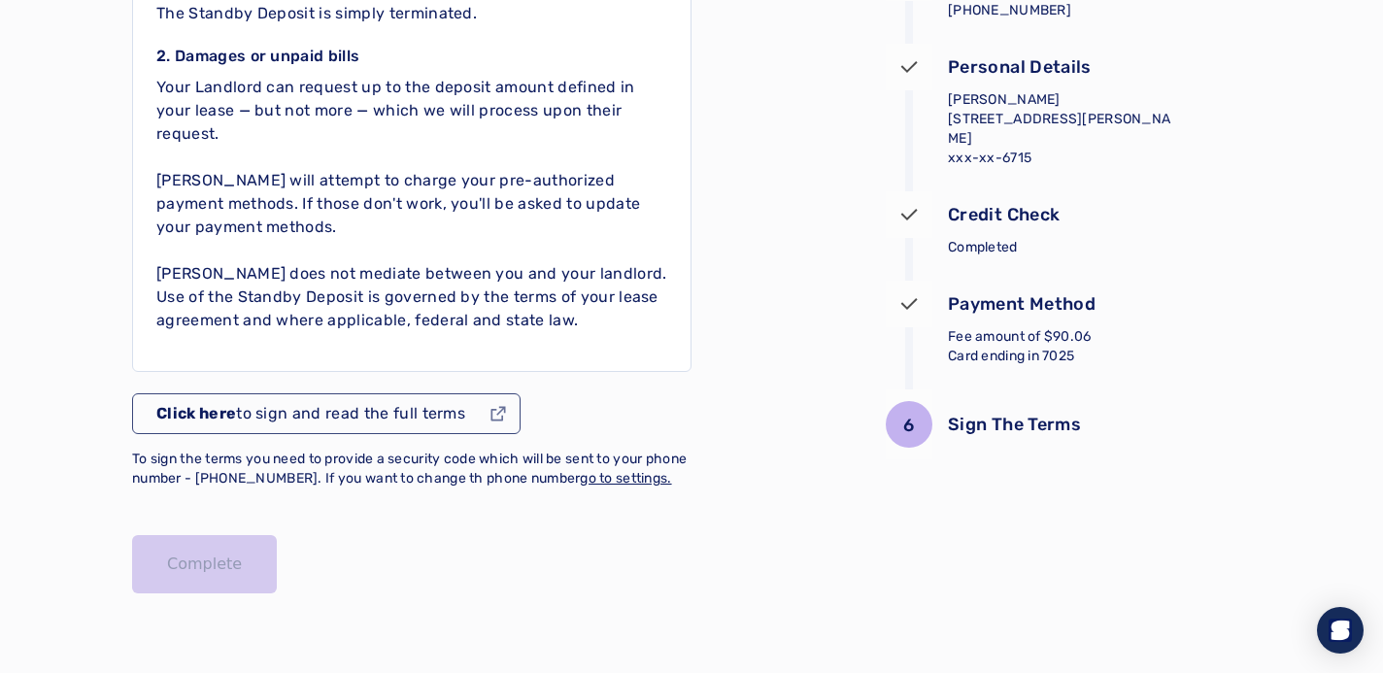
scroll to position [331, 0]
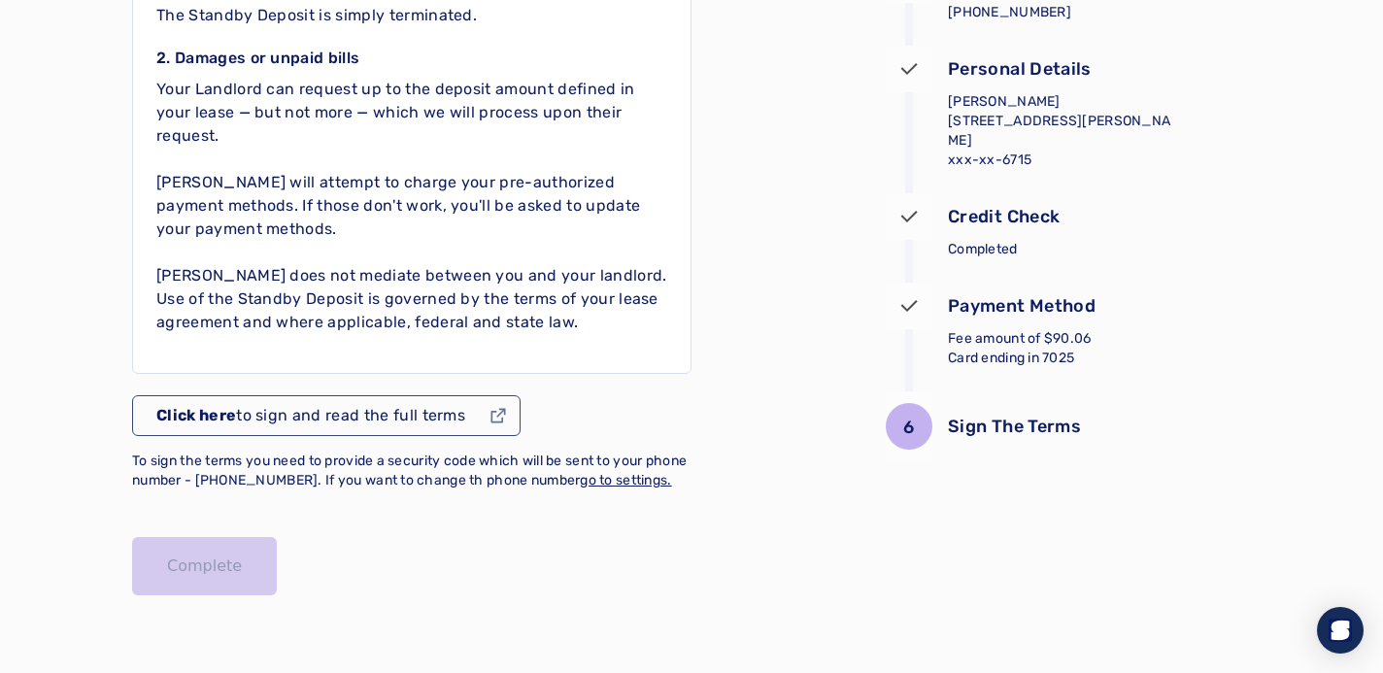
click at [466, 418] on button "Click here to sign and read the full terms" at bounding box center [326, 415] width 388 height 41
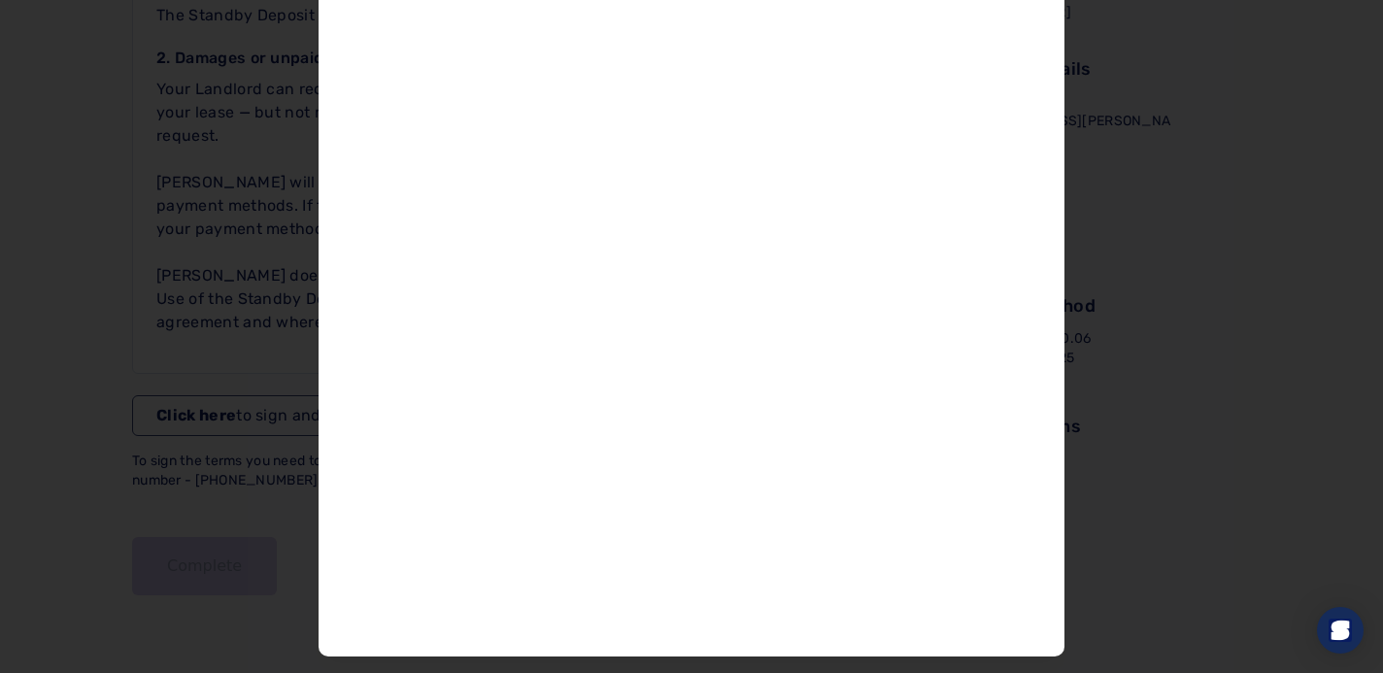
scroll to position [117, 0]
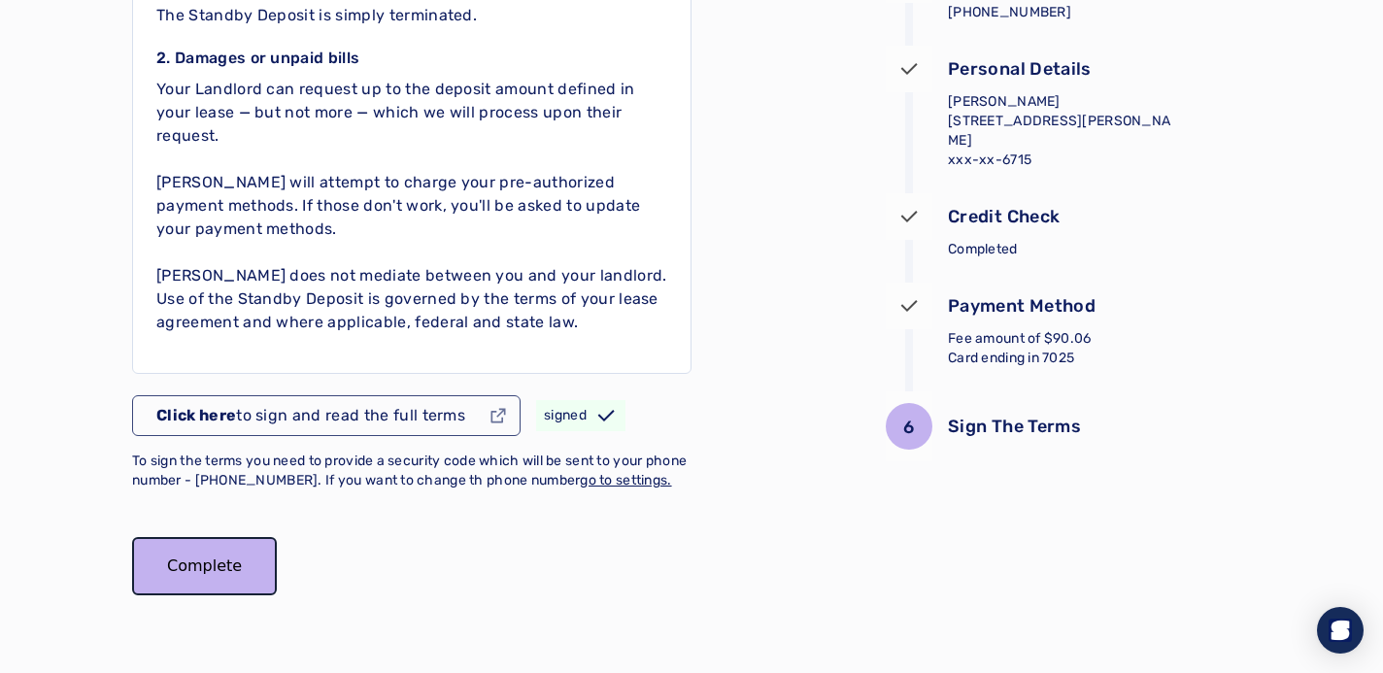
click at [232, 591] on button "Complete" at bounding box center [204, 566] width 145 height 58
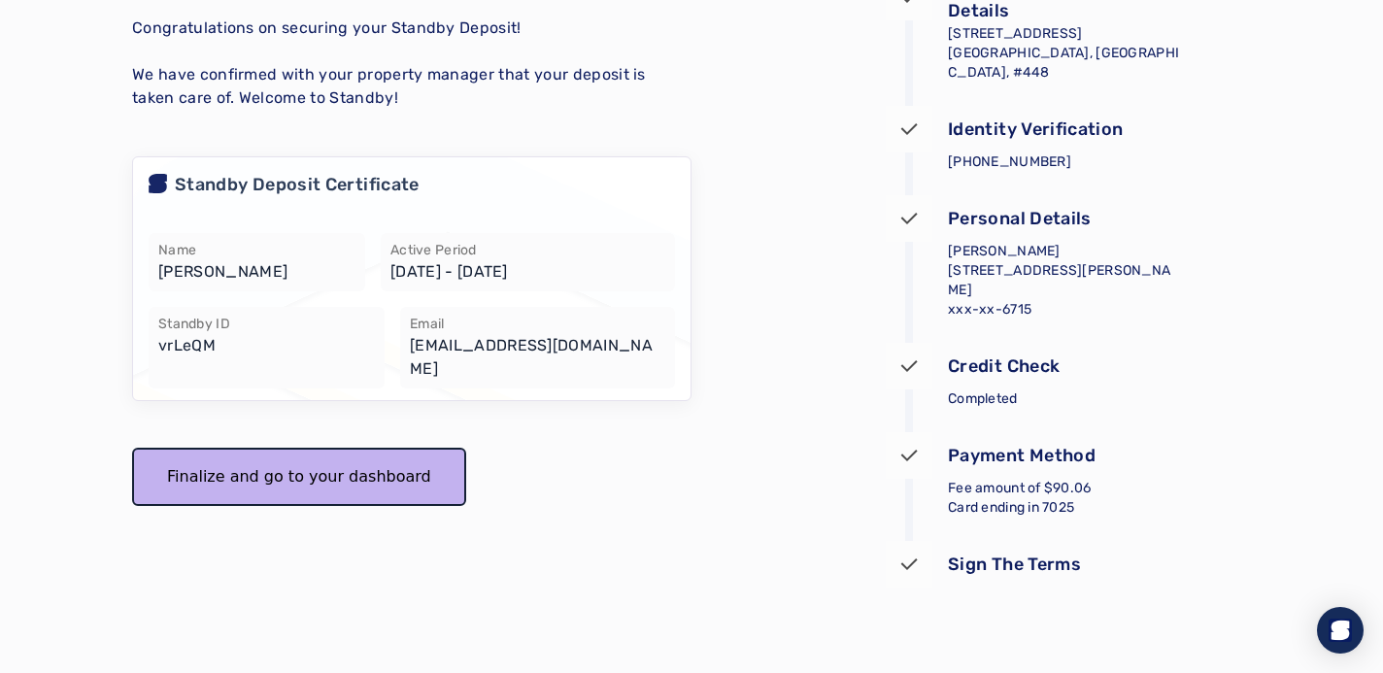
click at [321, 452] on button "Finalize and go to your dashboard" at bounding box center [299, 477] width 334 height 58
